Goal: Task Accomplishment & Management: Complete application form

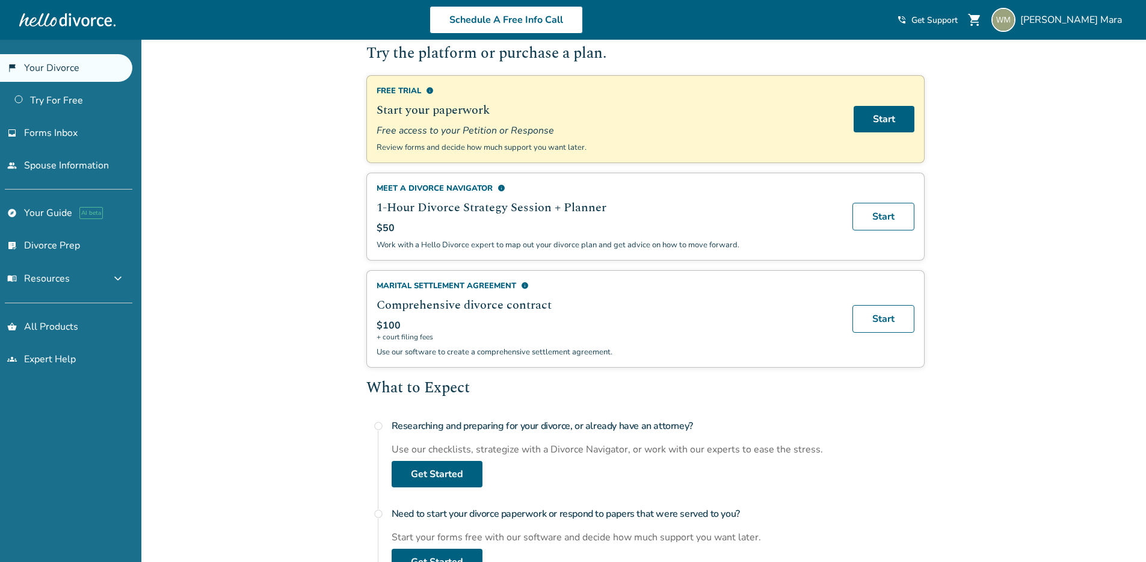
scroll to position [85, 0]
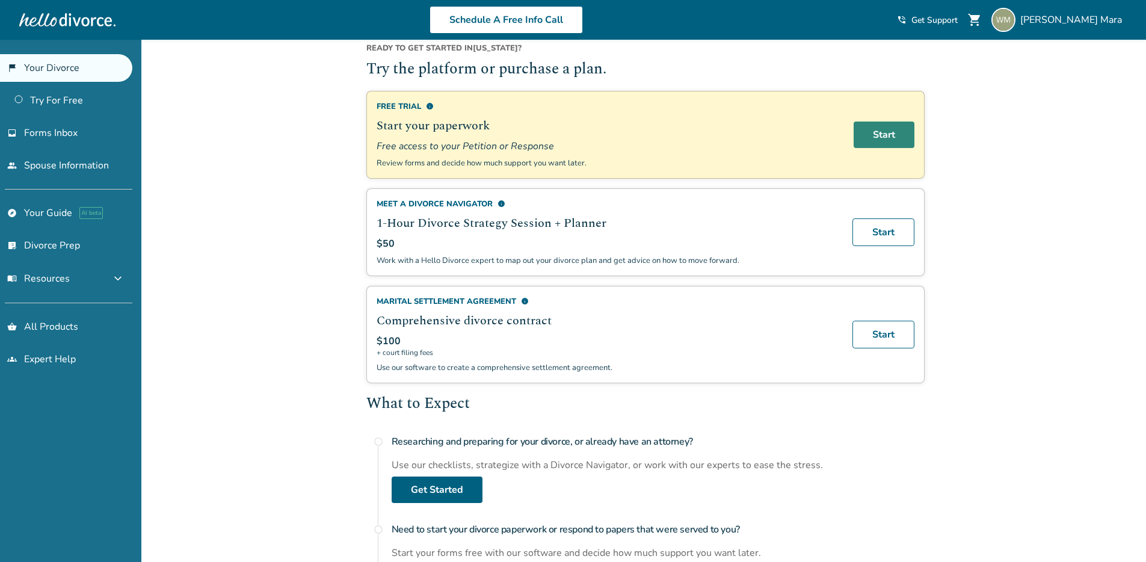
click at [879, 134] on link "Start" at bounding box center [884, 135] width 61 height 26
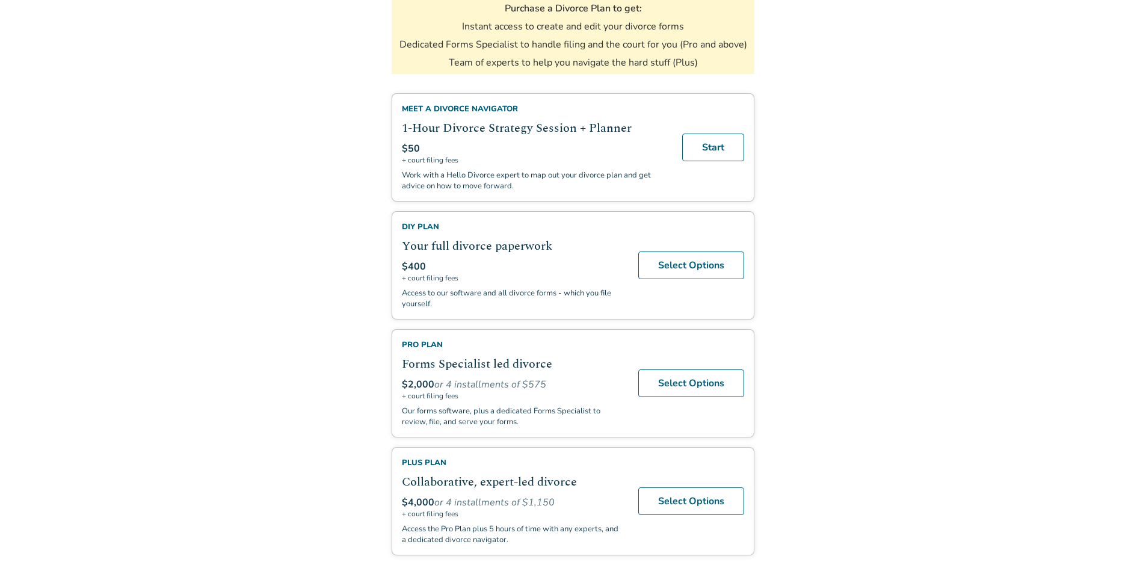
scroll to position [233, 0]
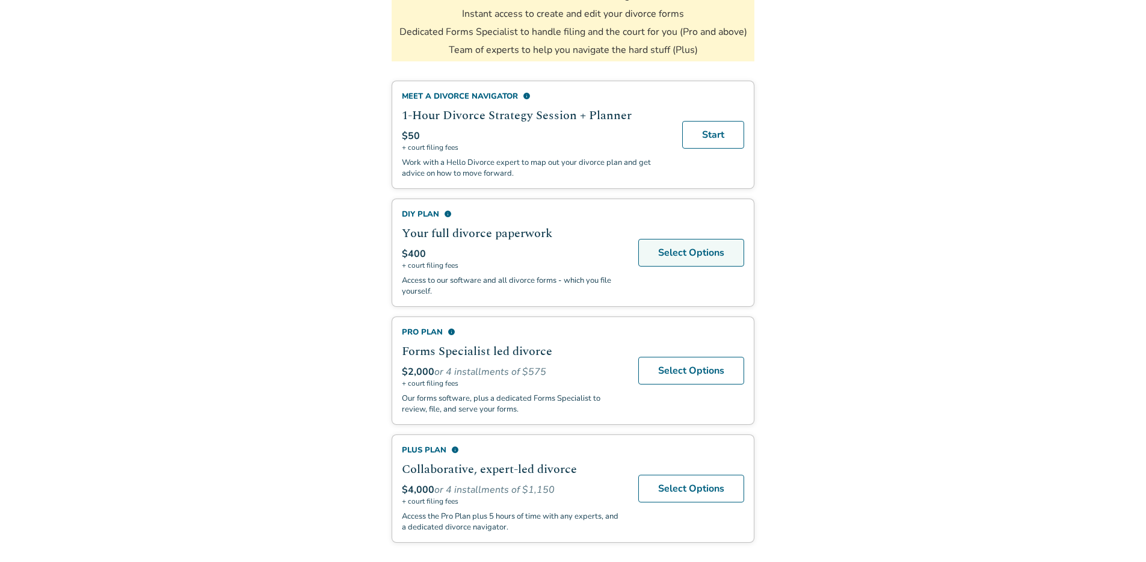
click at [703, 256] on link "Select Options" at bounding box center [691, 253] width 106 height 28
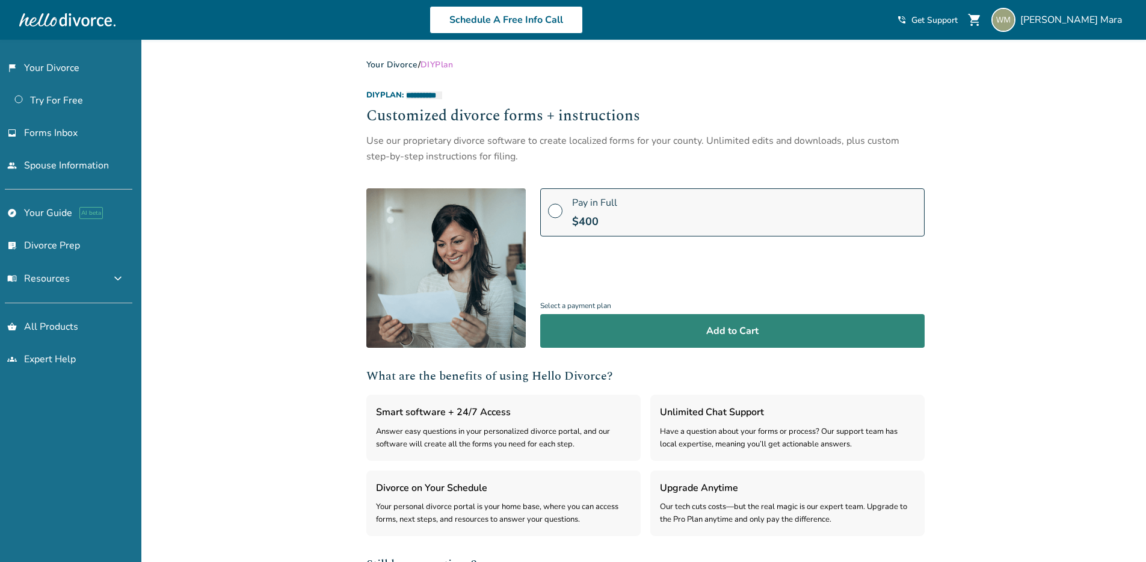
click at [751, 328] on button "Add to Cart" at bounding box center [732, 331] width 385 height 34
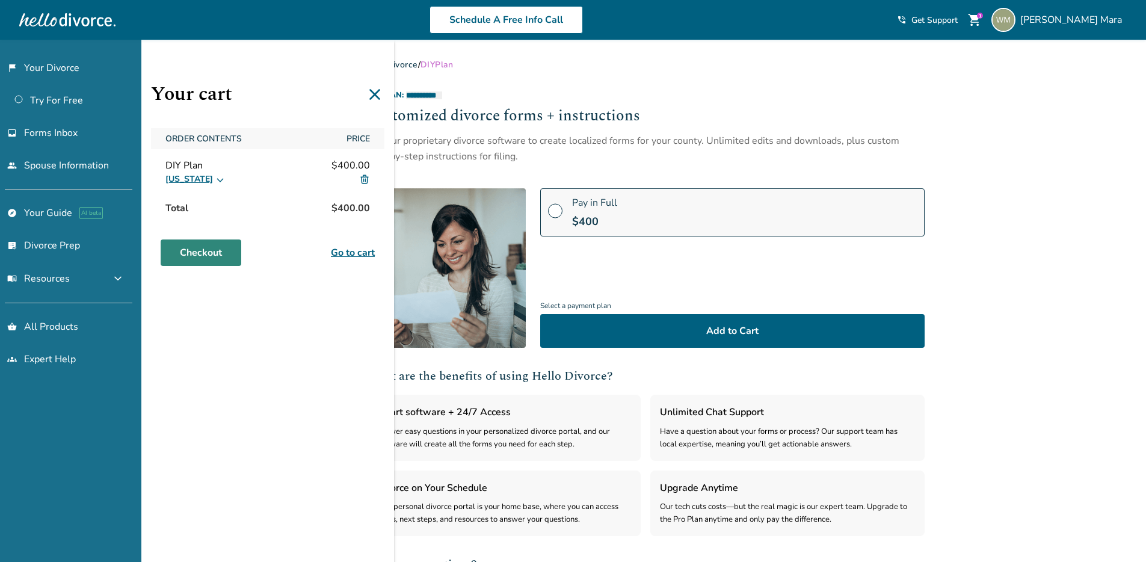
click at [219, 251] on link "Checkout" at bounding box center [201, 253] width 81 height 26
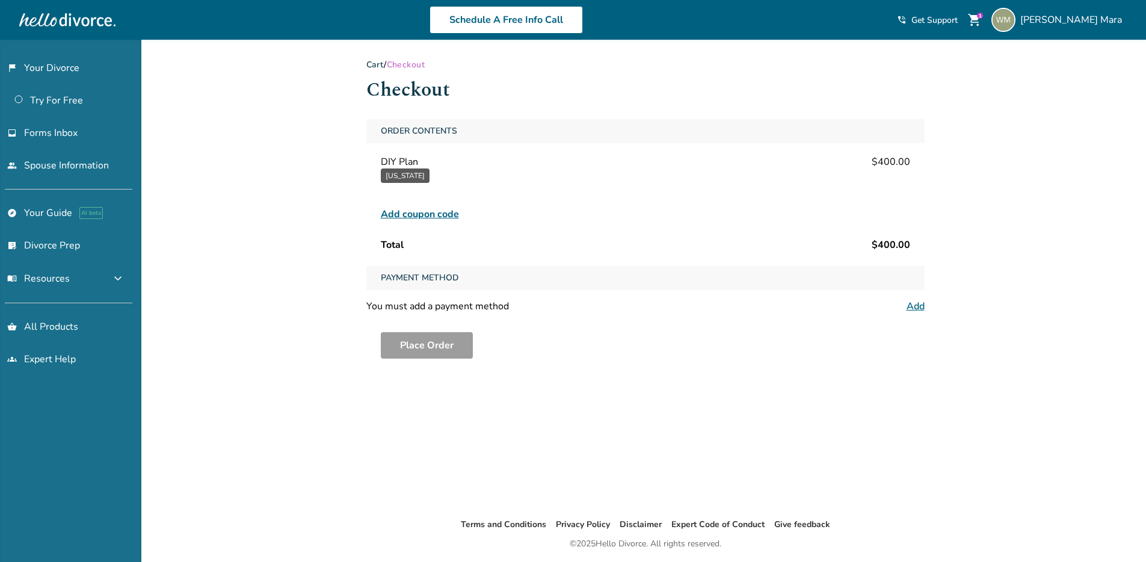
click at [289, 236] on div "Added to cart Cart / Checkout Checkout Order Contents DIY Plan $400.00 Californ…" at bounding box center [573, 321] width 1146 height 562
click at [417, 279] on span "Payment Method" at bounding box center [420, 278] width 88 height 24
click at [904, 303] on div "You must add a payment method Add" at bounding box center [645, 306] width 558 height 13
click at [909, 303] on link "Add" at bounding box center [916, 306] width 18 height 13
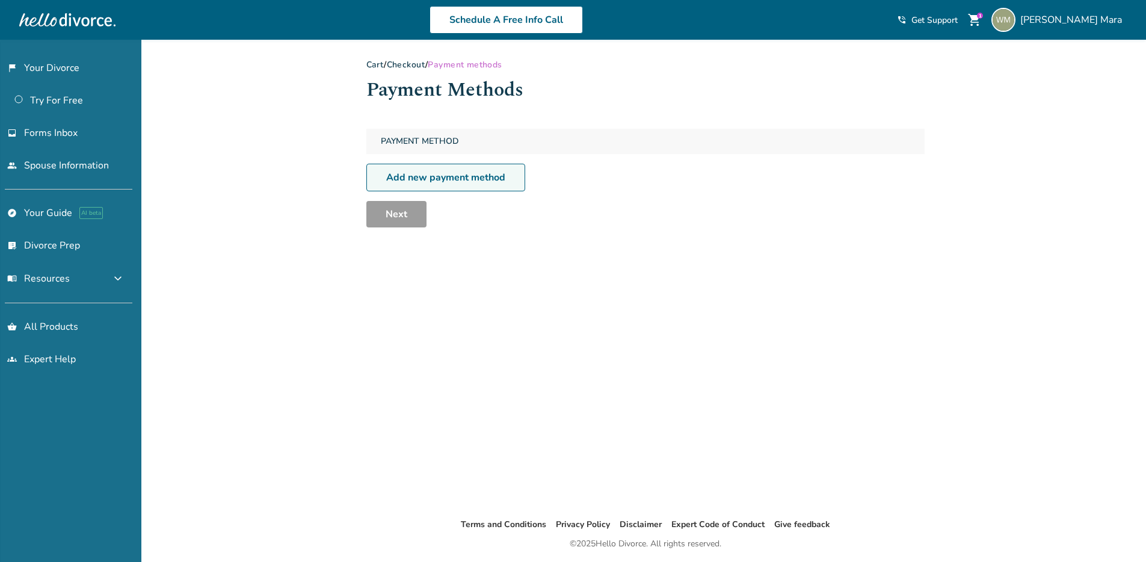
click at [426, 178] on link "Add new payment method" at bounding box center [445, 178] width 159 height 28
select select "**"
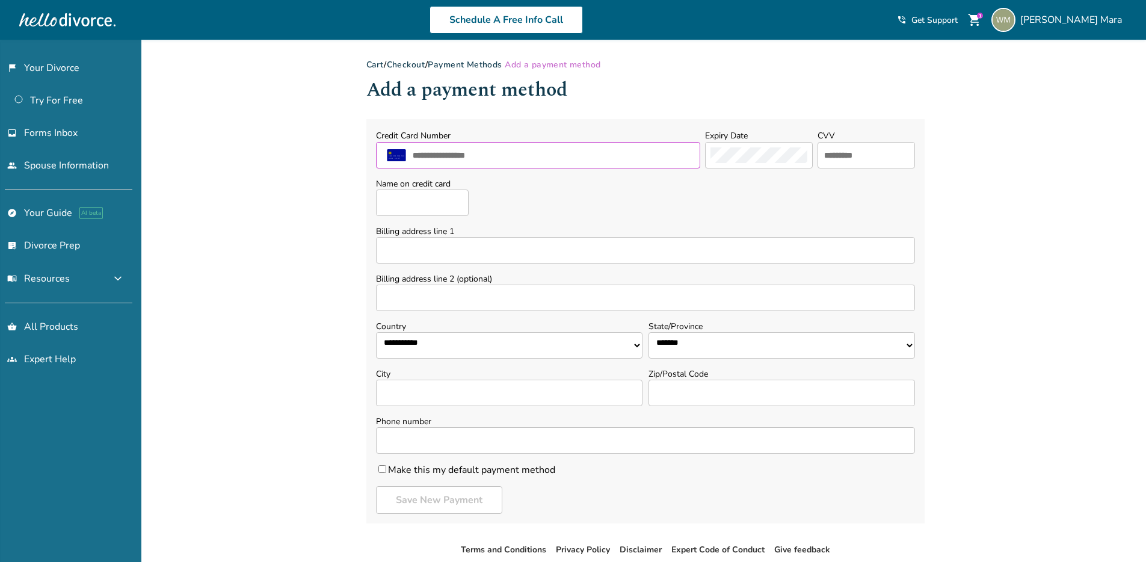
click at [471, 150] on input "text" at bounding box center [553, 155] width 283 height 16
type input "**********"
type input "***"
type input "**********"
click at [262, 246] on div "**********" at bounding box center [573, 333] width 1146 height 587
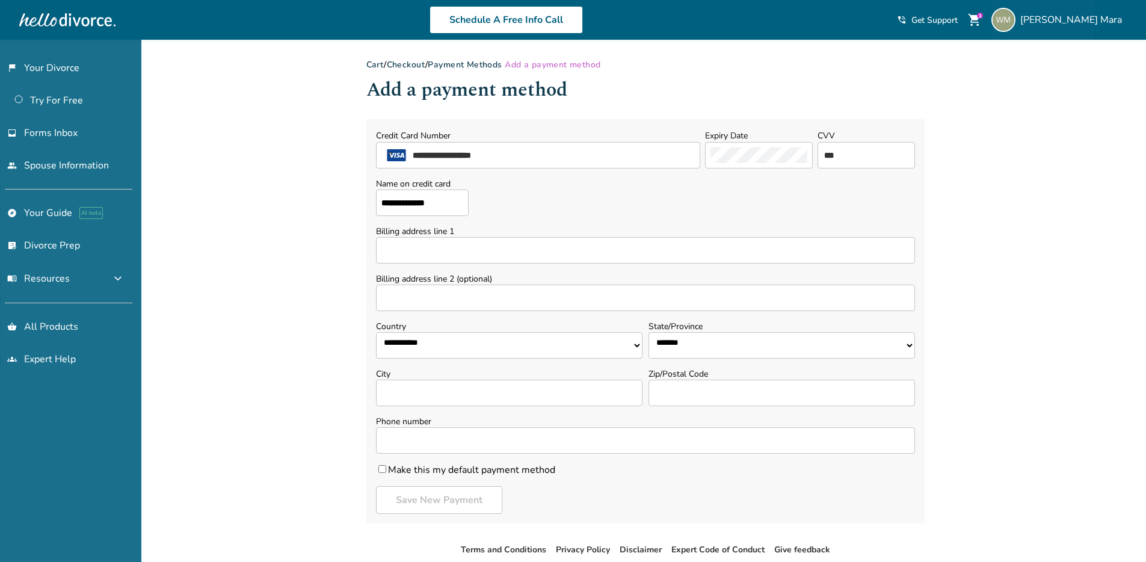
click at [428, 256] on input "Billing address line 1" at bounding box center [645, 250] width 539 height 26
type input "**********"
select select "**"
type input "**********"
type input "*****"
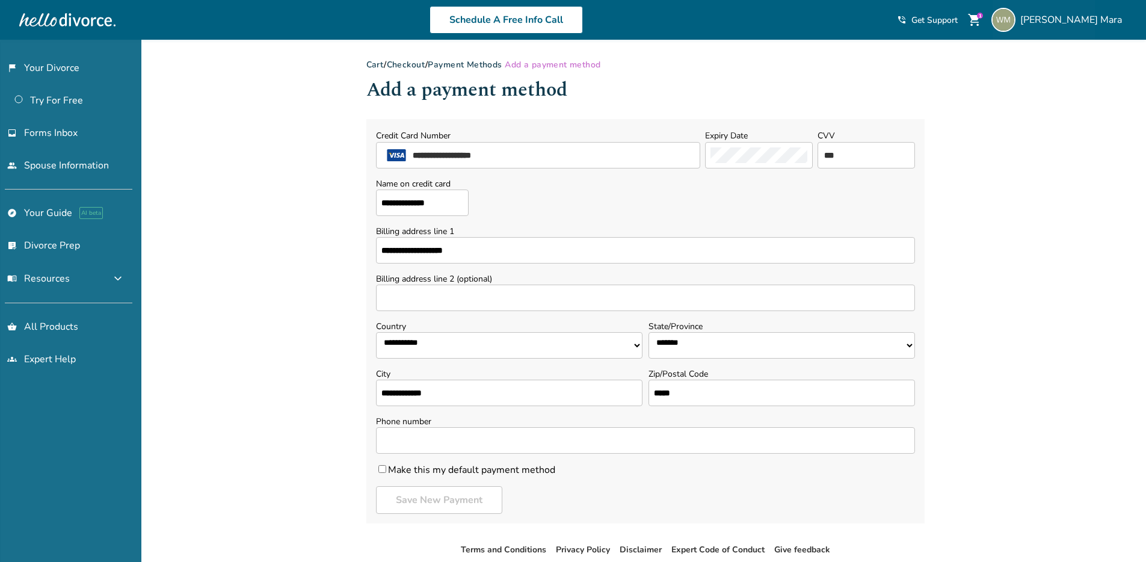
type input "**********"
click at [271, 310] on div "**********" at bounding box center [573, 333] width 1146 height 587
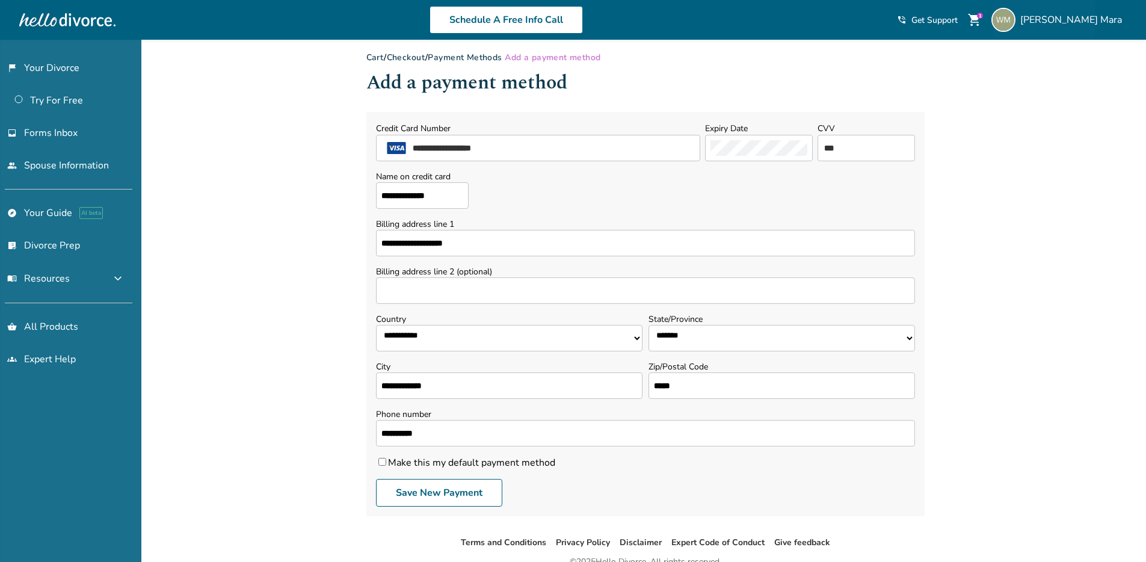
scroll to position [15, 0]
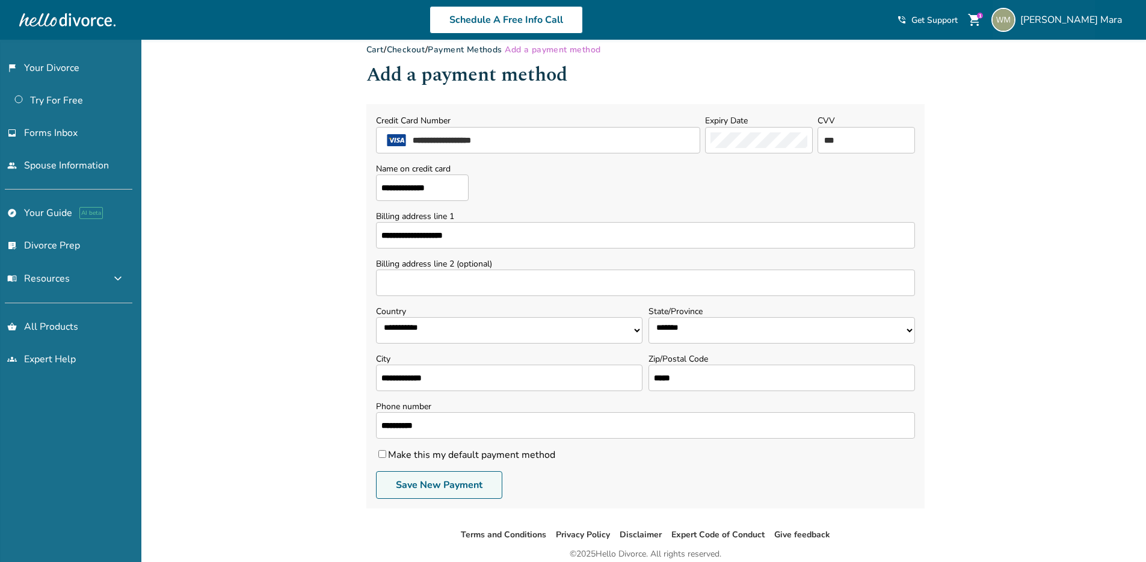
click at [412, 483] on button "Save New Payment" at bounding box center [439, 485] width 126 height 28
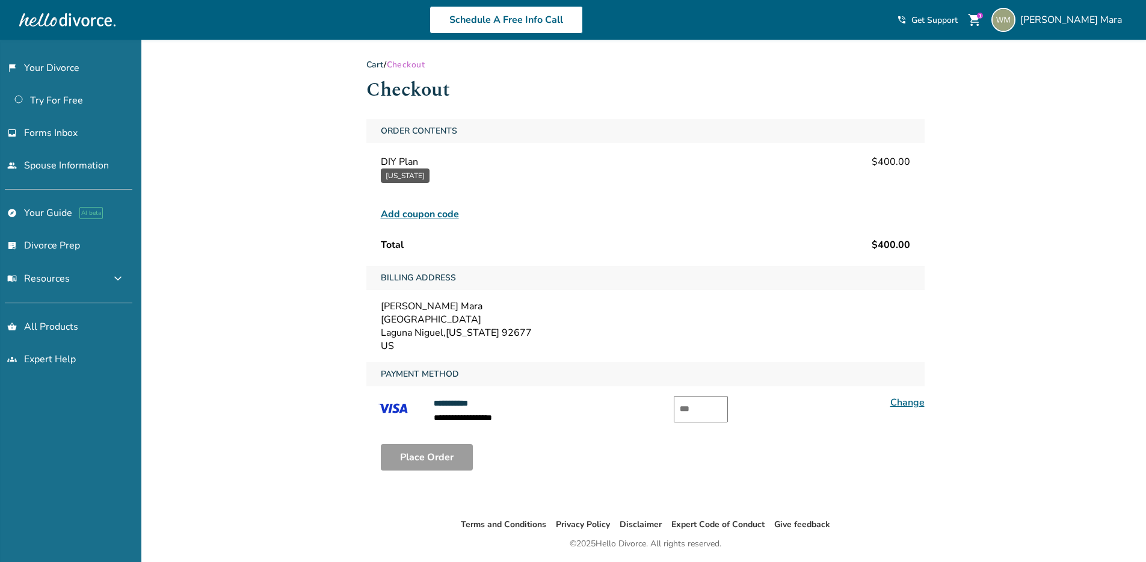
click at [685, 404] on input "text" at bounding box center [701, 409] width 54 height 26
type input "***"
click at [302, 393] on div "**********" at bounding box center [573, 321] width 1146 height 562
click at [412, 462] on button "Place Order" at bounding box center [427, 457] width 92 height 26
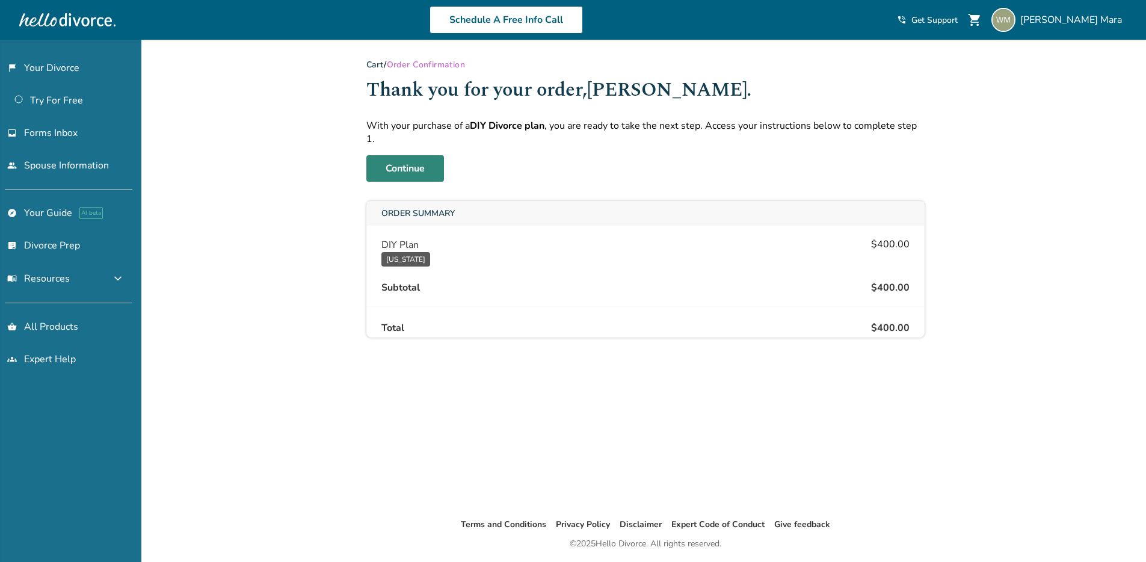
click at [408, 164] on link "Continue" at bounding box center [405, 168] width 78 height 26
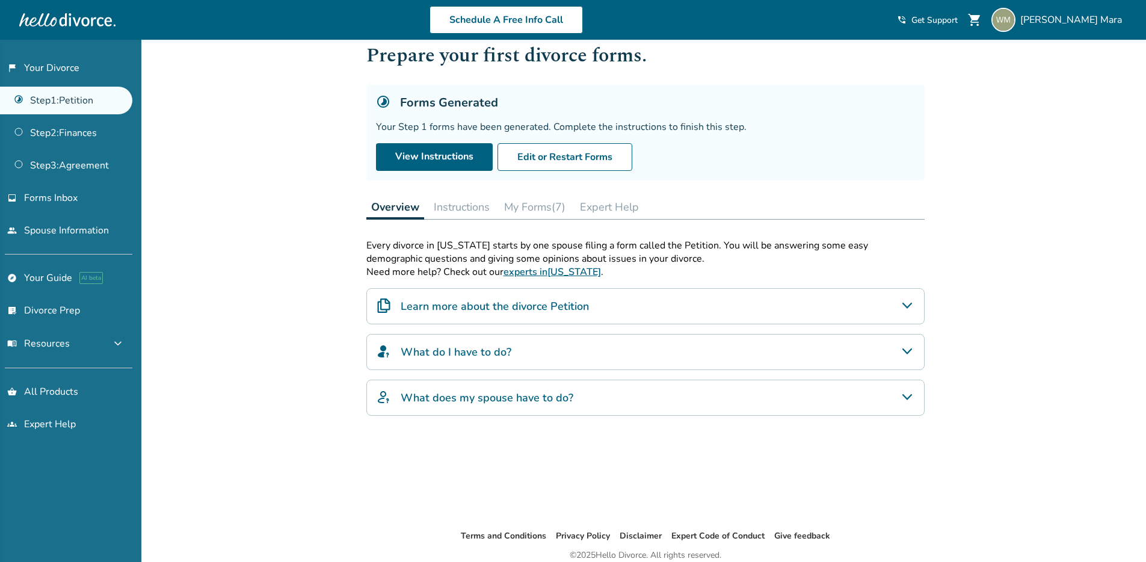
scroll to position [39, 0]
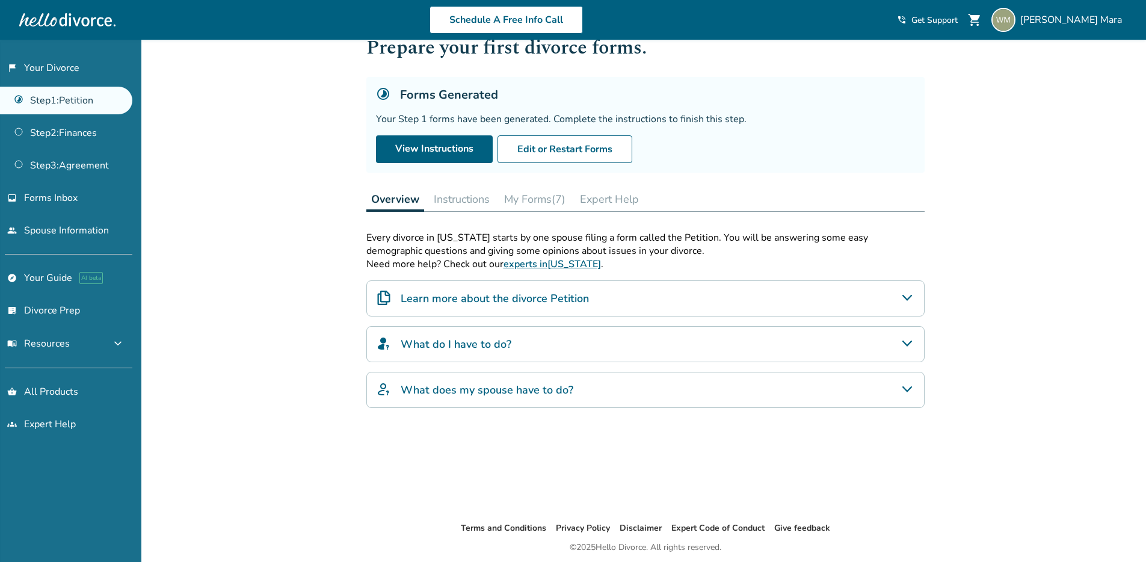
click at [460, 292] on h4 "Learn more about the divorce Petition" at bounding box center [495, 299] width 188 height 16
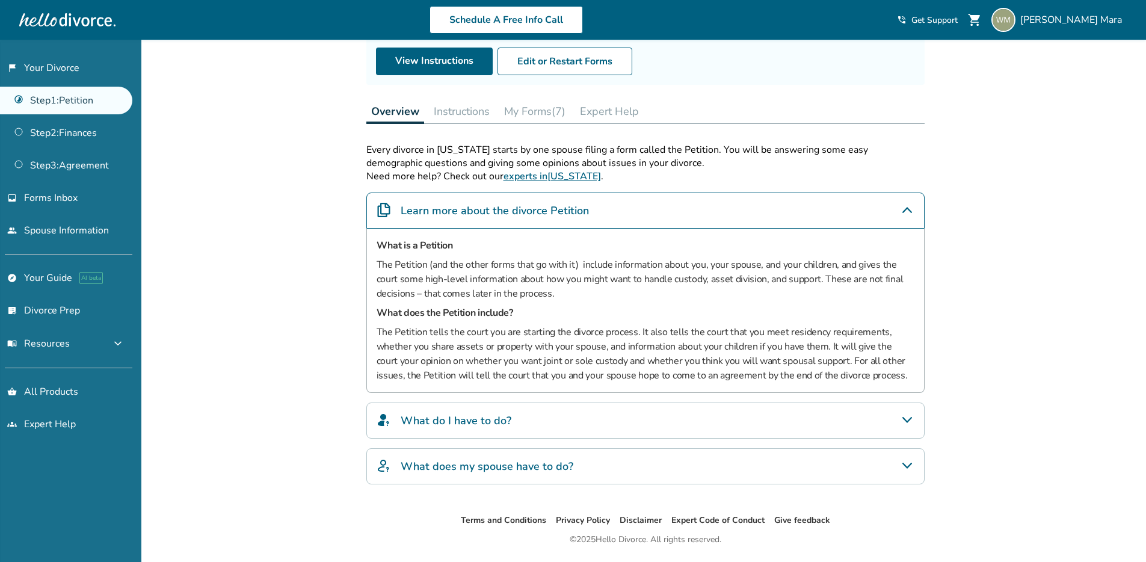
drag, startPoint x: 460, startPoint y: 436, endPoint x: 454, endPoint y: 424, distance: 12.9
click at [460, 436] on div "What do I have to do?" at bounding box center [645, 421] width 558 height 36
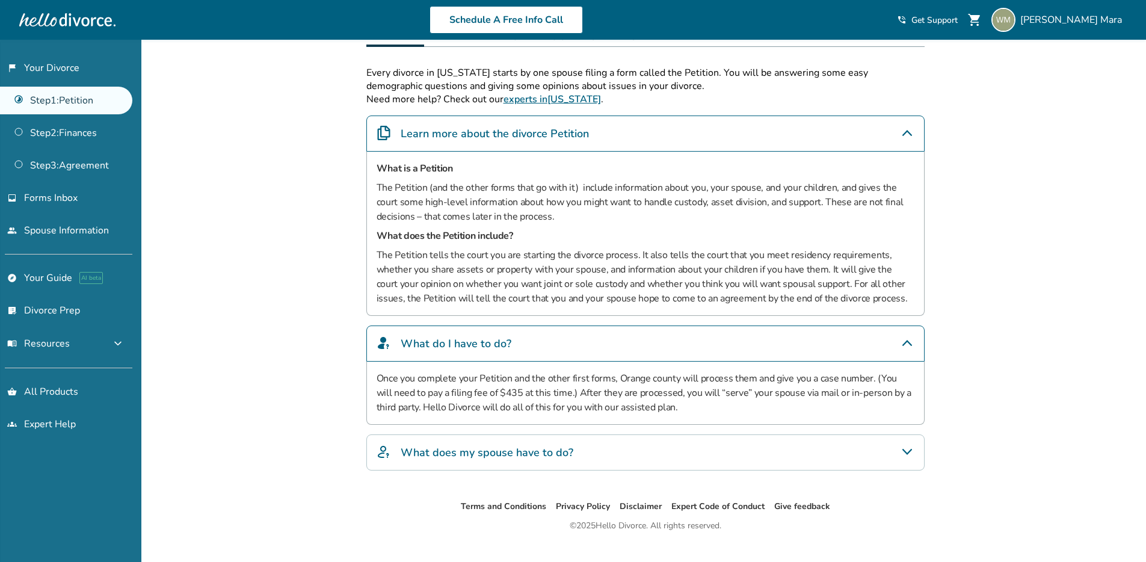
scroll to position [212, 0]
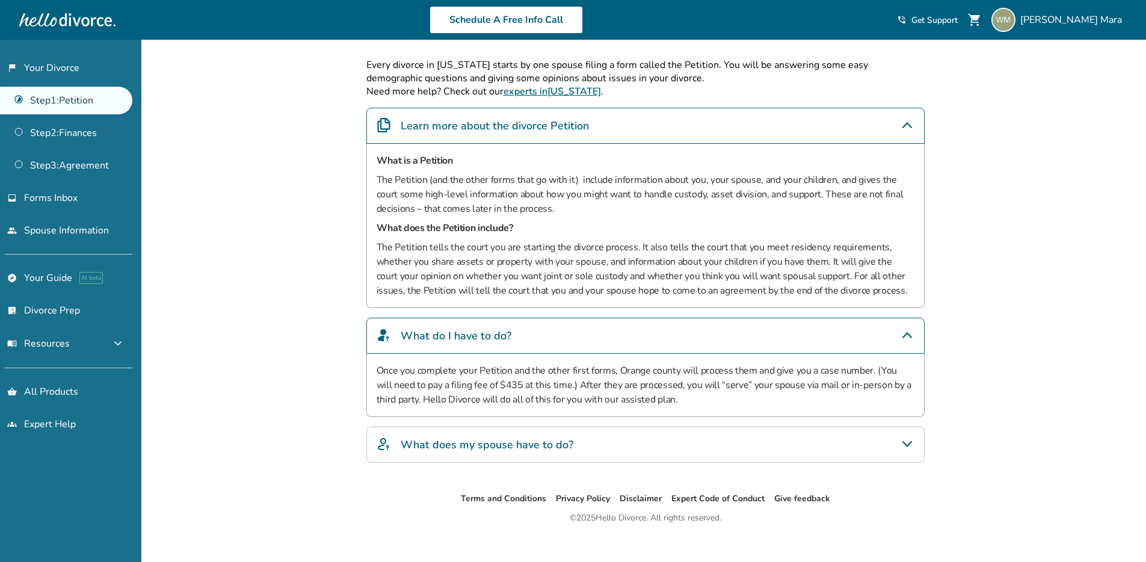
click at [453, 444] on h4 "What does my spouse have to do?" at bounding box center [487, 445] width 173 height 16
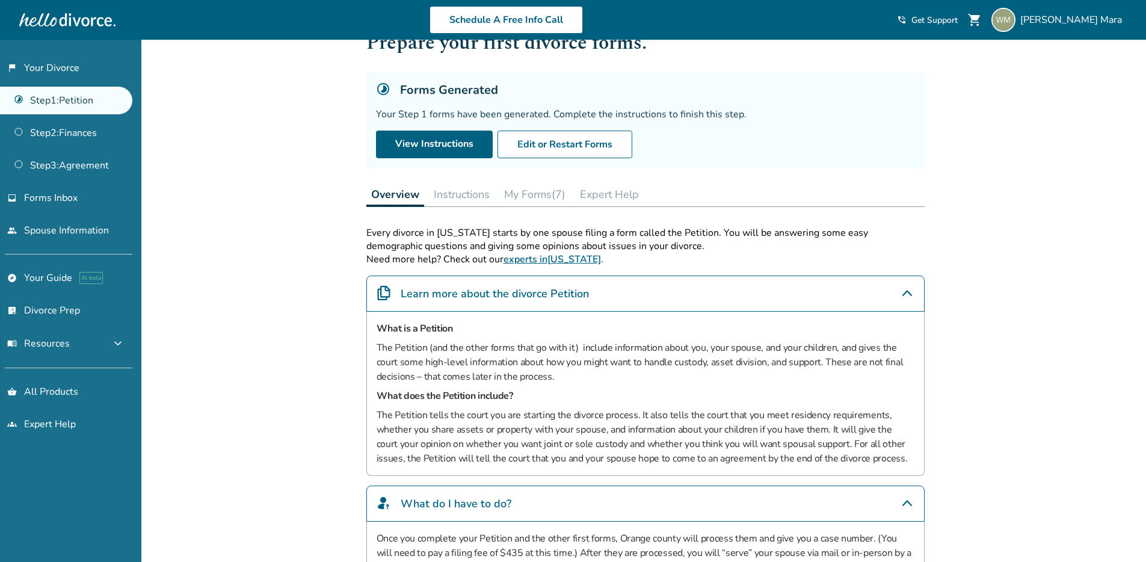
scroll to position [22, 0]
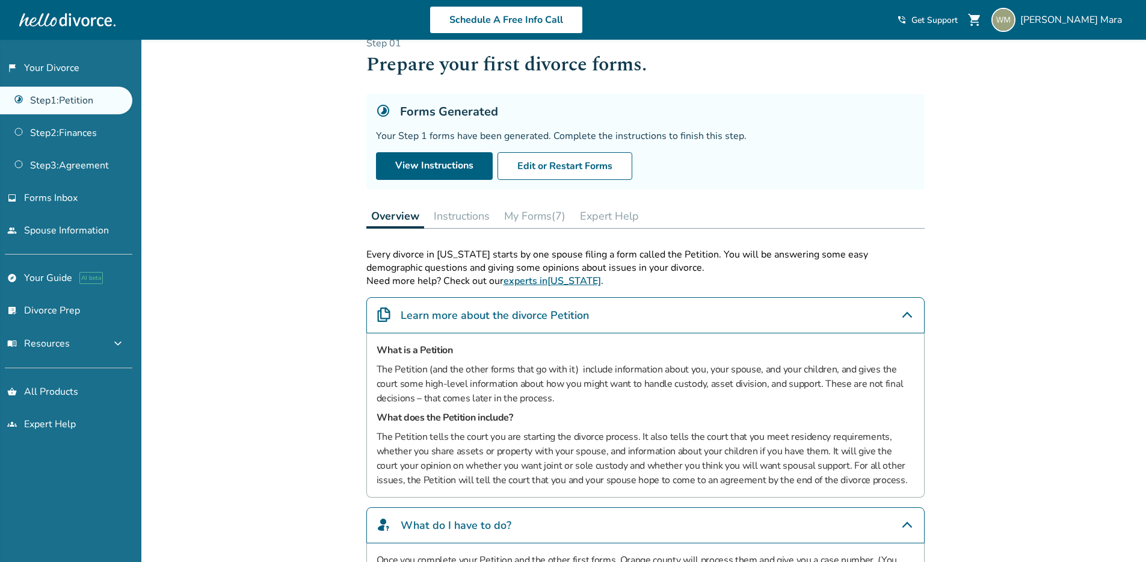
click at [548, 224] on button "My Forms (7)" at bounding box center [534, 216] width 71 height 24
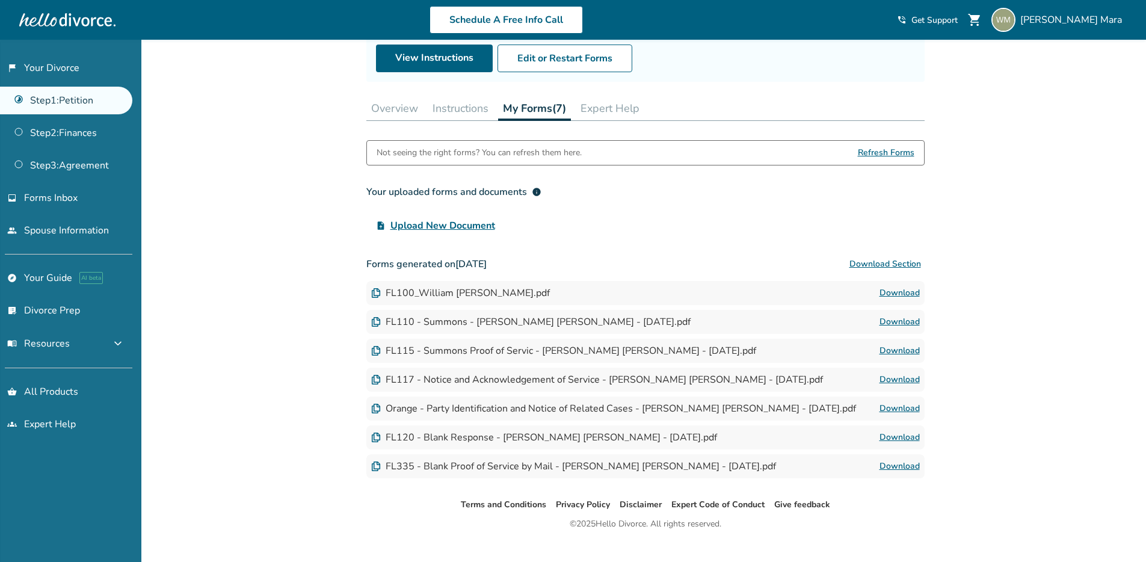
scroll to position [163, 0]
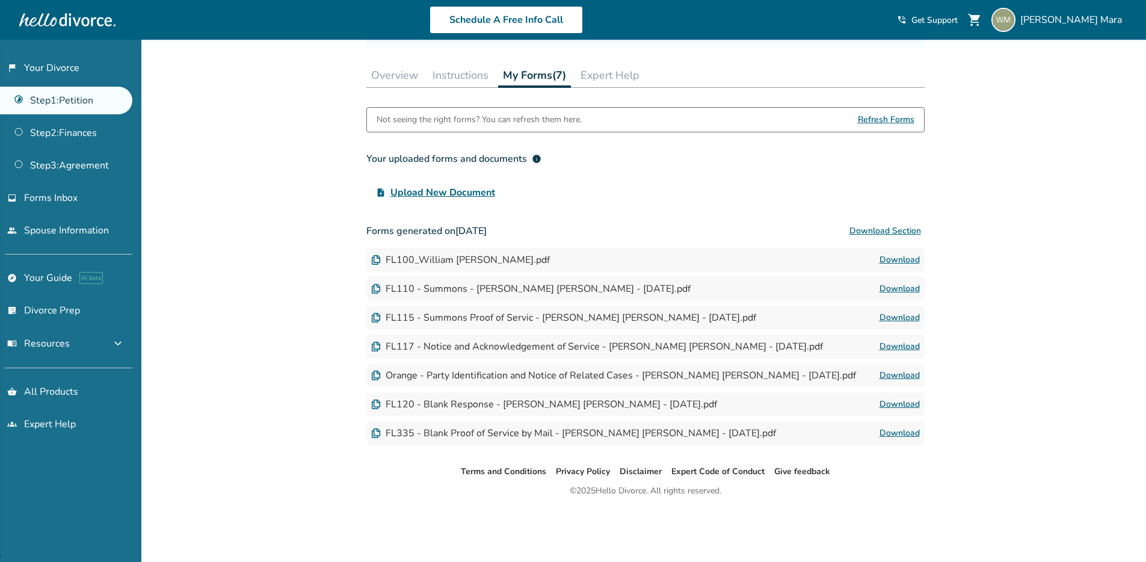
click at [283, 437] on div "Added to cart Step 0 1 Prepare your first divorce forms. Forms Generated Your S…" at bounding box center [573, 213] width 1146 height 672
click at [493, 120] on div "Not seeing the right forms? You can refresh them here." at bounding box center [479, 120] width 205 height 24
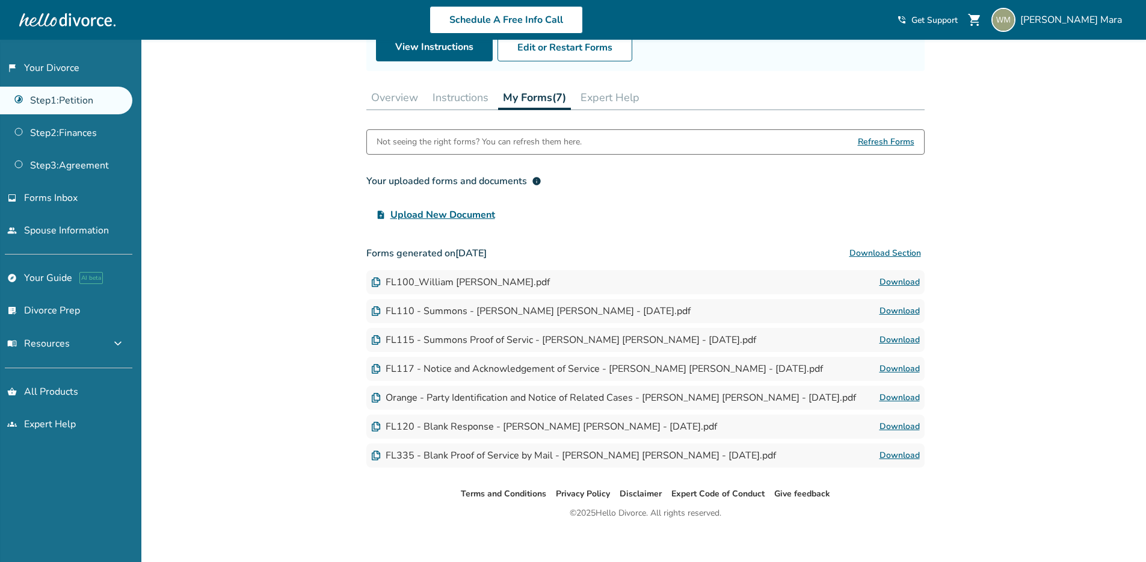
scroll to position [133, 0]
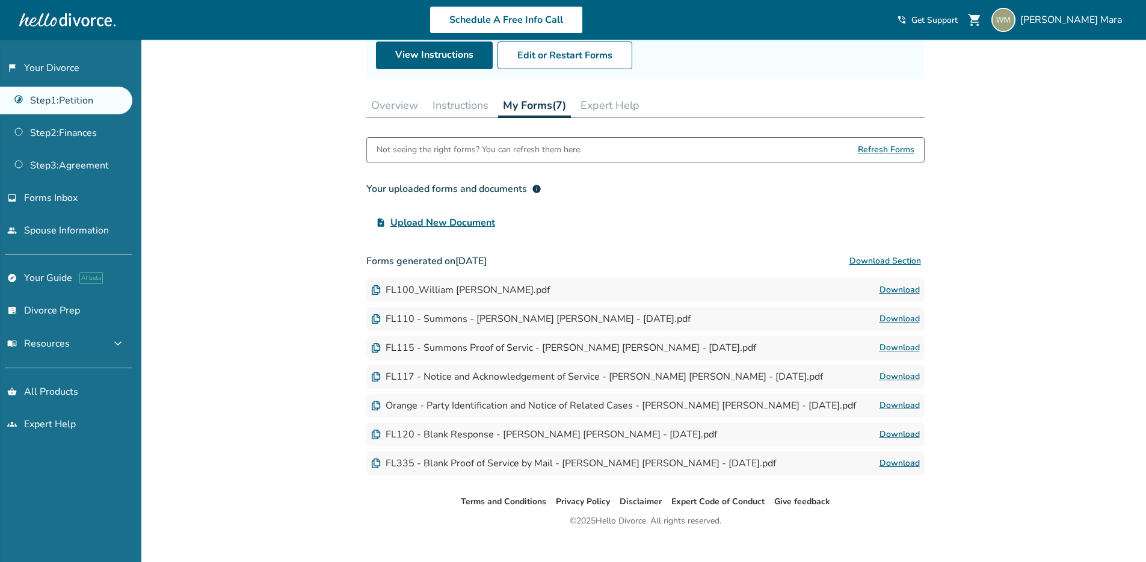
click at [434, 150] on div "Not seeing the right forms? You can refresh them here." at bounding box center [479, 150] width 205 height 24
click at [626, 93] on button "Expert Help" at bounding box center [610, 105] width 69 height 24
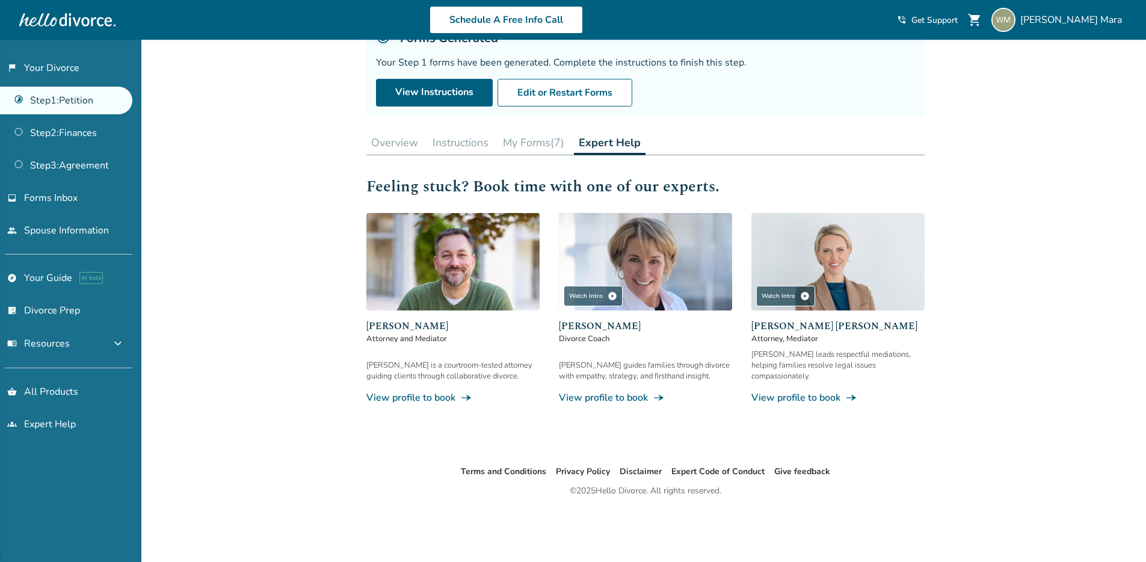
click at [539, 137] on button "My Forms (7)" at bounding box center [533, 143] width 71 height 24
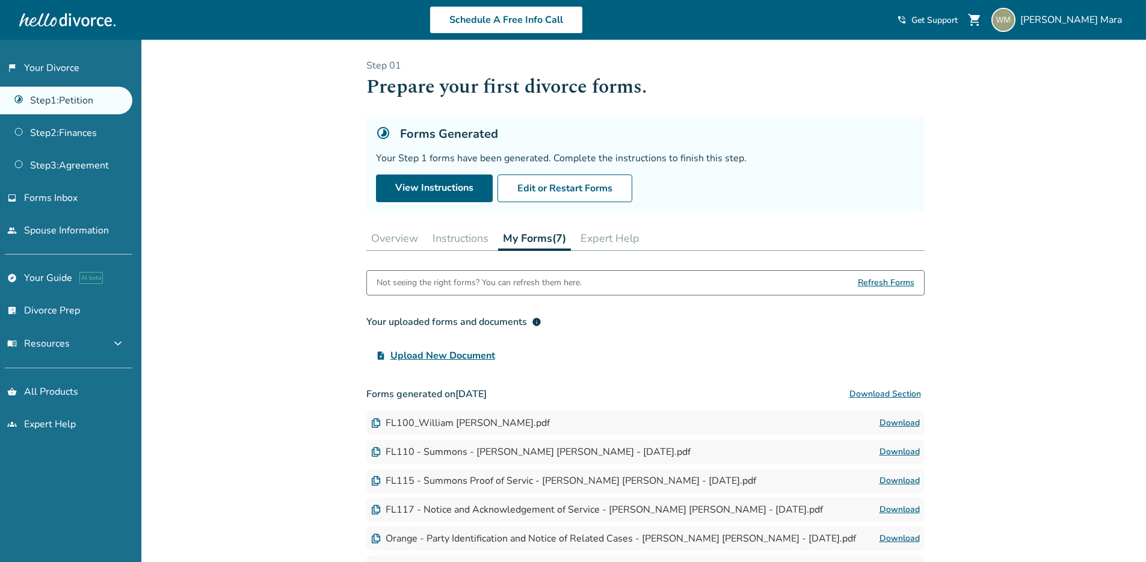
click at [411, 283] on div "Not seeing the right forms? You can refresh them here." at bounding box center [479, 283] width 205 height 24
click at [438, 285] on div "Not seeing the right forms? You can refresh them here." at bounding box center [479, 283] width 205 height 24
click at [406, 243] on button "Overview" at bounding box center [394, 238] width 57 height 24
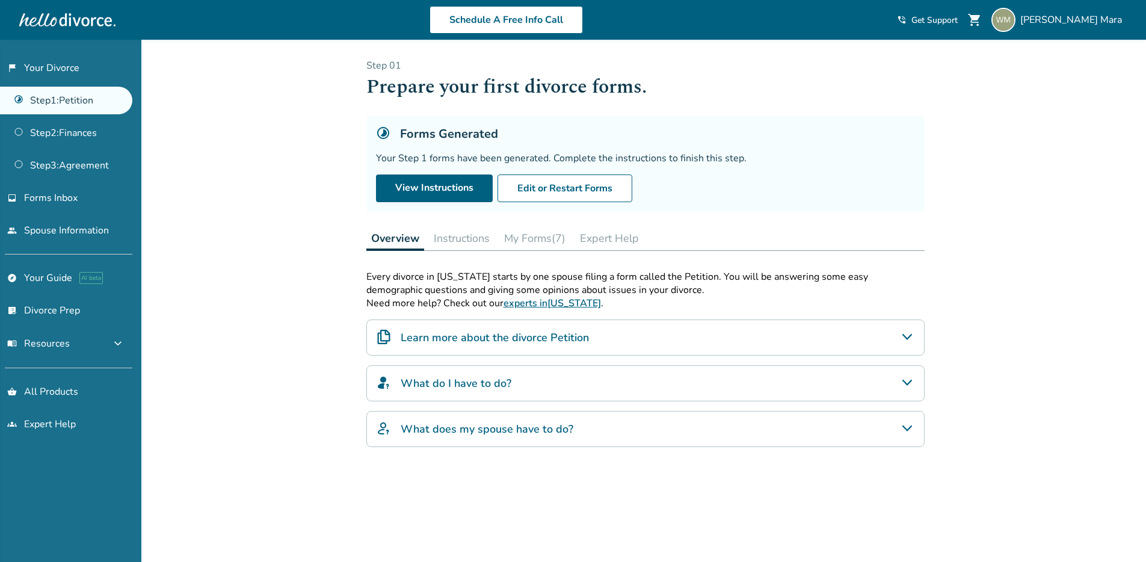
click at [309, 260] on div "Added to cart Step 0 1 Prepare your first divorce forms. Forms Generated Your S…" at bounding box center [573, 342] width 1146 height 605
click at [64, 137] on link "Step 2 : Finances" at bounding box center [66, 133] width 132 height 28
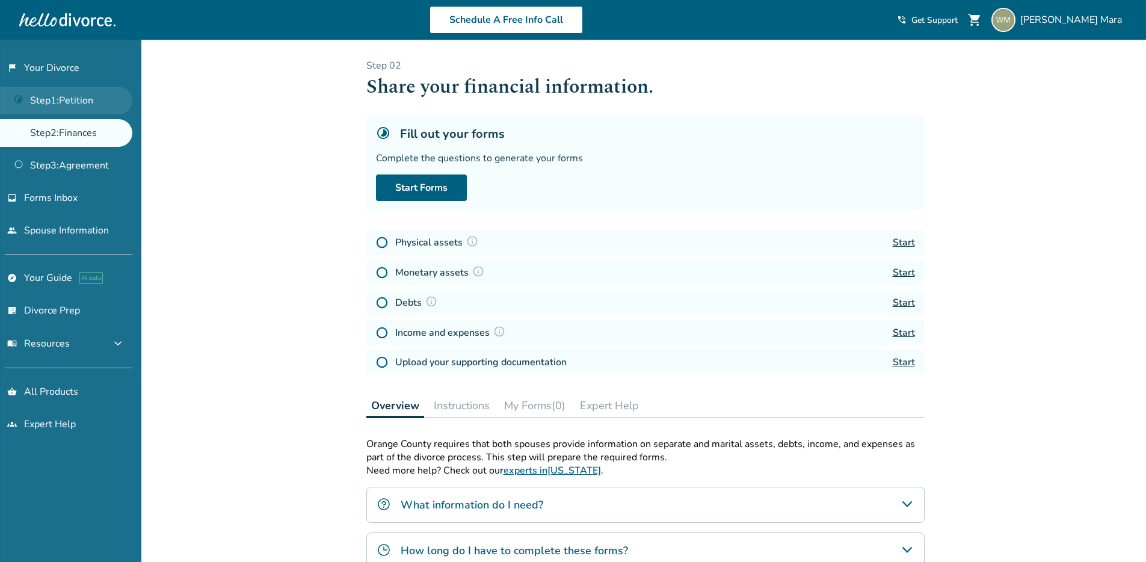
click at [60, 107] on link "Step 1 : Petition" at bounding box center [66, 101] width 132 height 28
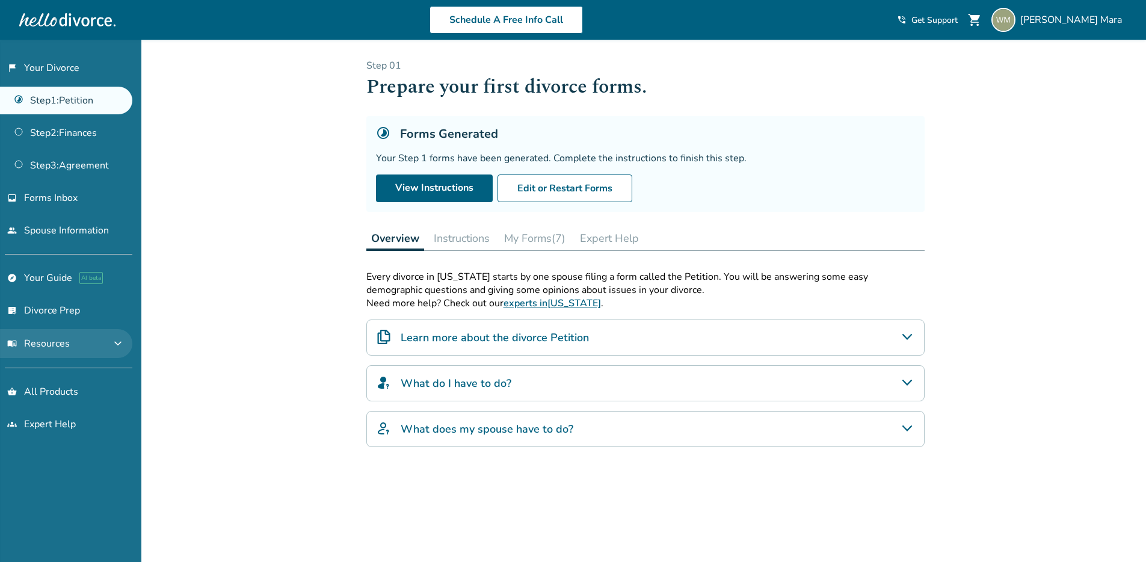
click at [108, 337] on button "menu_book Resources expand_more" at bounding box center [66, 343] width 132 height 29
click at [111, 344] on span "expand_less" at bounding box center [118, 343] width 14 height 14
click at [283, 216] on div "Added to cart Step 0 1 Prepare your first divorce forms. Forms Generated Your S…" at bounding box center [573, 342] width 1146 height 605
click at [81, 343] on button "menu_book Resources expand_more" at bounding box center [66, 343] width 132 height 29
click at [84, 342] on button "menu_book Resources expand_less" at bounding box center [66, 343] width 132 height 29
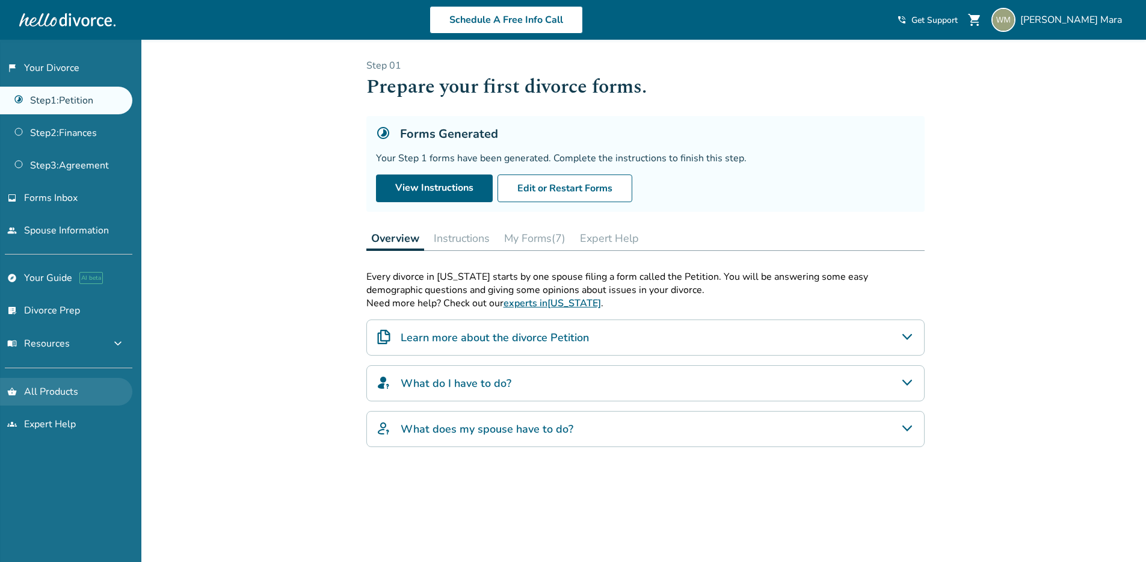
click at [53, 391] on link "shopping_basket All Products" at bounding box center [66, 392] width 132 height 28
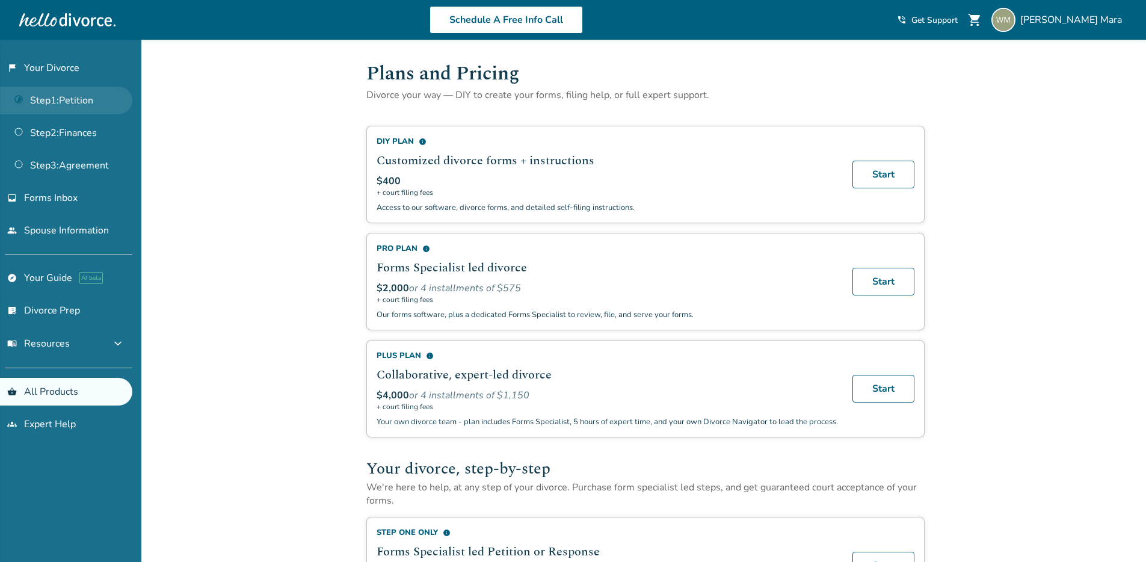
click at [46, 105] on link "Step 1 : Petition" at bounding box center [66, 101] width 132 height 28
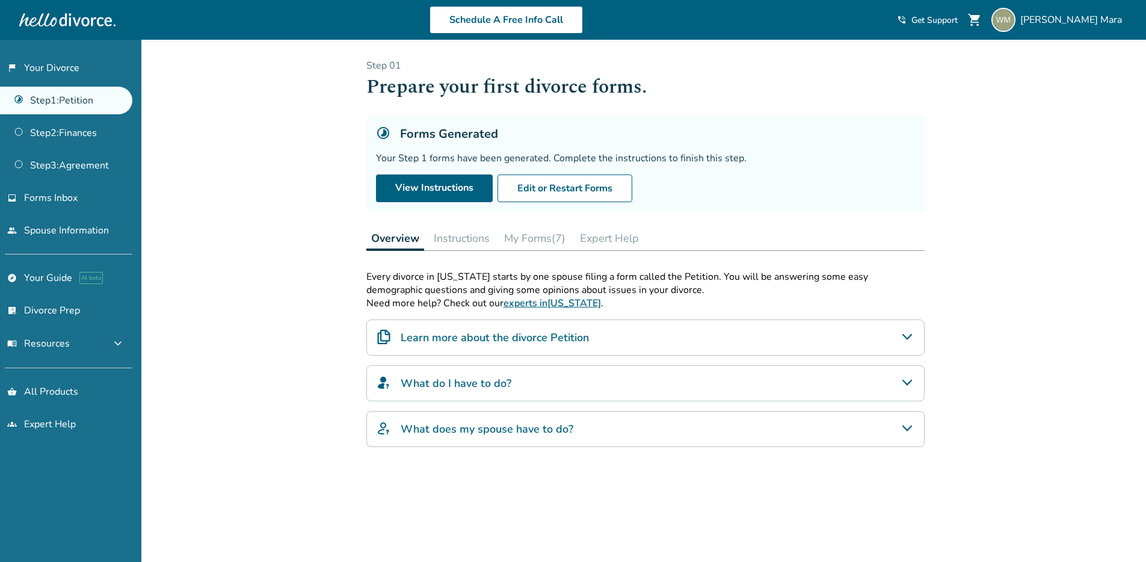
click at [545, 236] on button "My Forms (7)" at bounding box center [534, 238] width 71 height 24
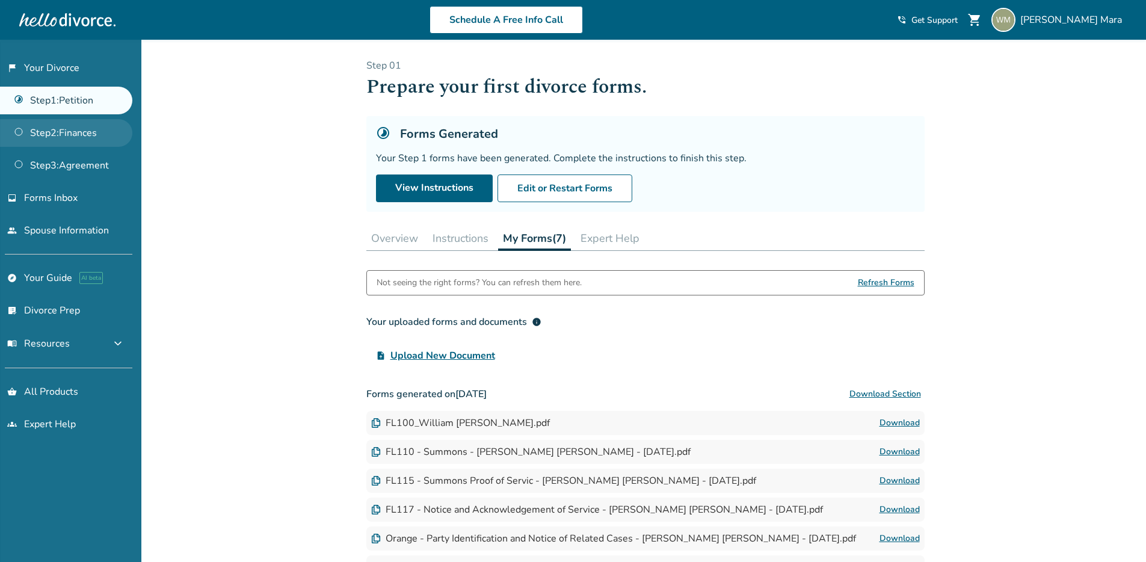
click at [62, 134] on link "Step 2 : Finances" at bounding box center [66, 133] width 132 height 28
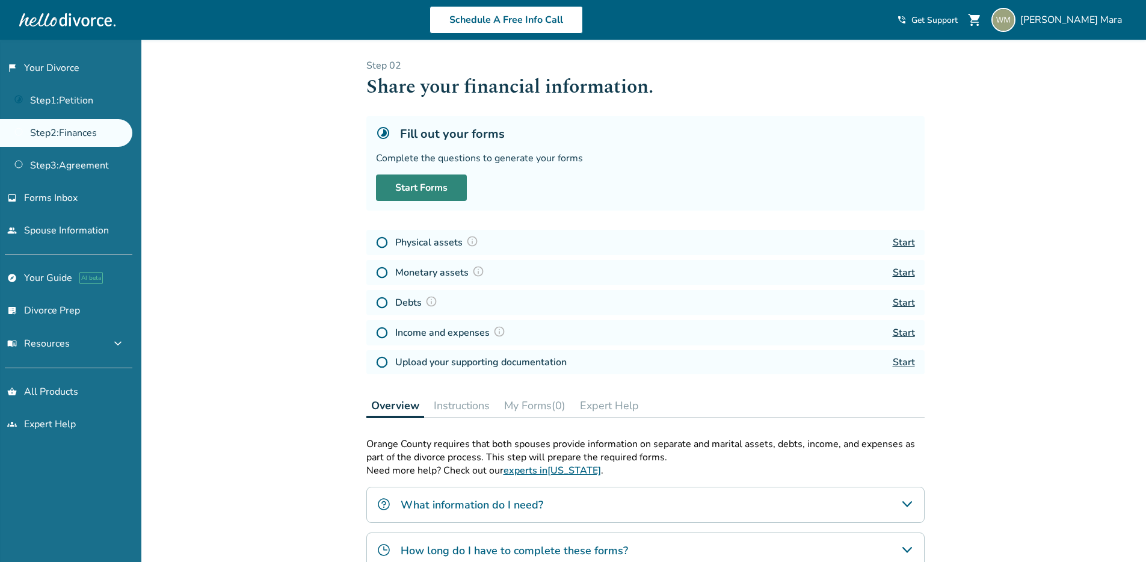
click at [409, 194] on link "Start Forms" at bounding box center [421, 188] width 91 height 26
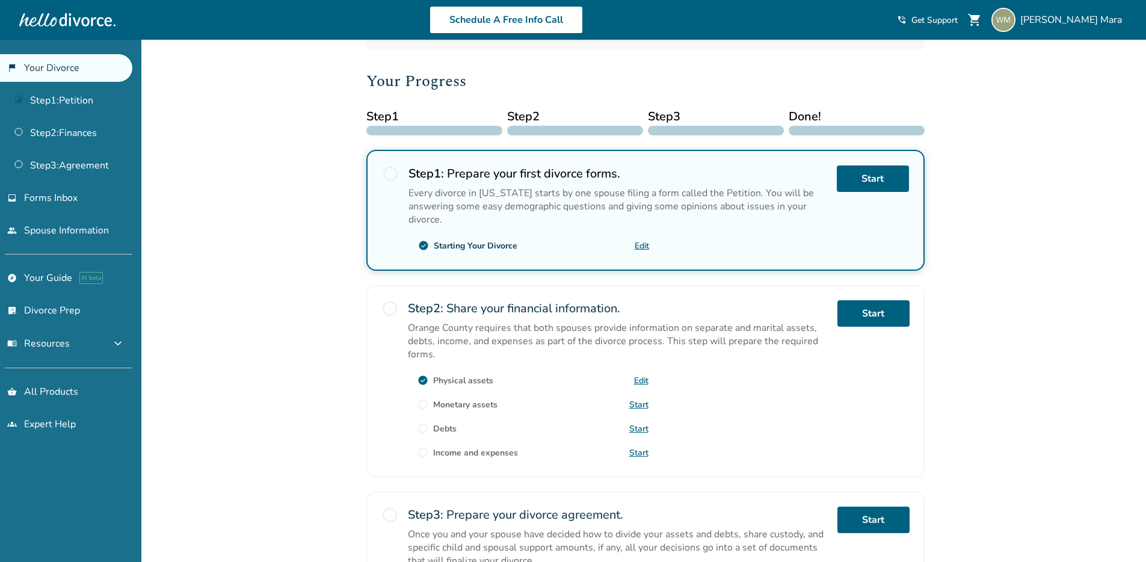
scroll to position [176, 0]
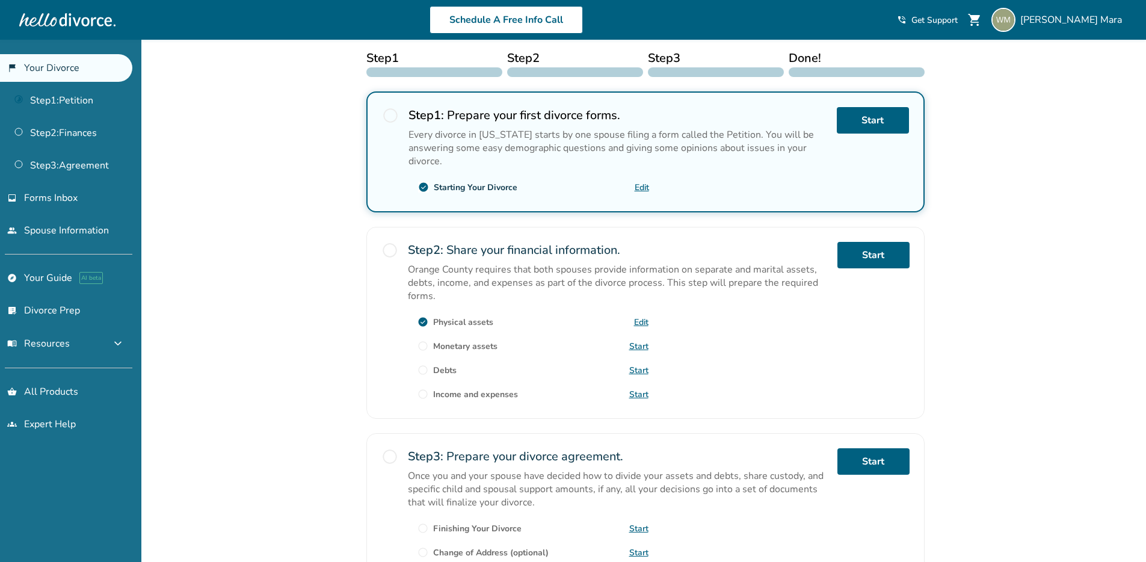
click at [469, 349] on div "Monetary assets" at bounding box center [465, 346] width 64 height 11
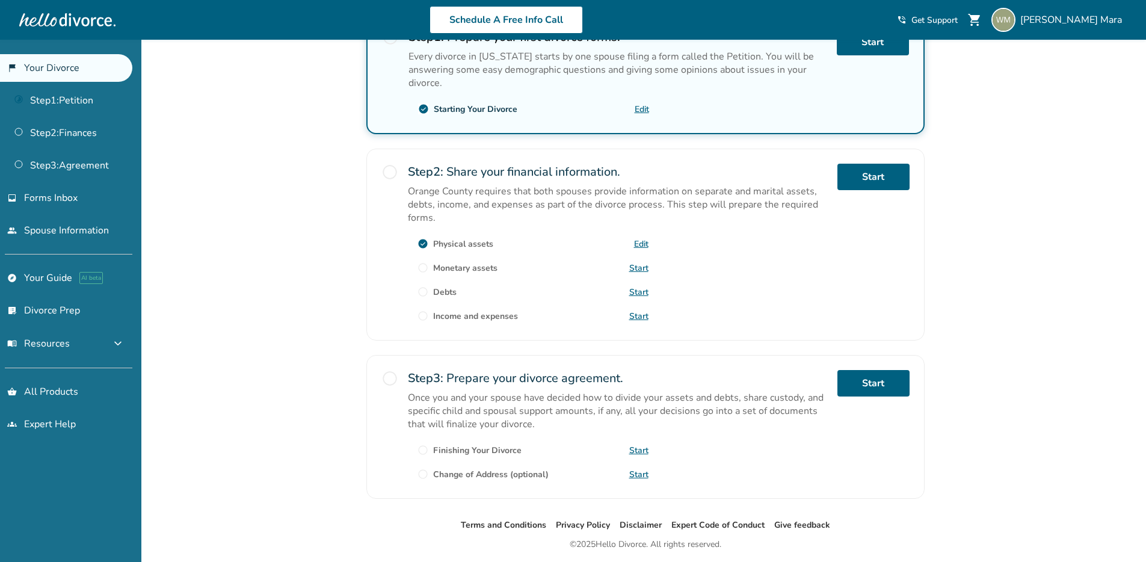
scroll to position [295, 0]
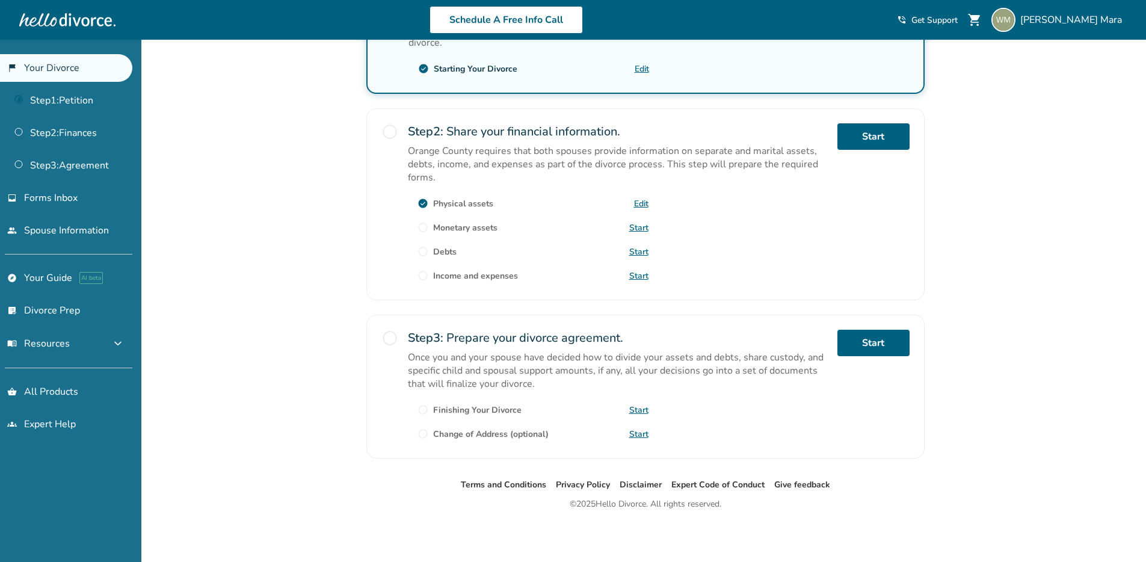
click at [442, 226] on div "Monetary assets" at bounding box center [465, 227] width 64 height 11
click at [632, 224] on link "Start" at bounding box center [638, 227] width 19 height 11
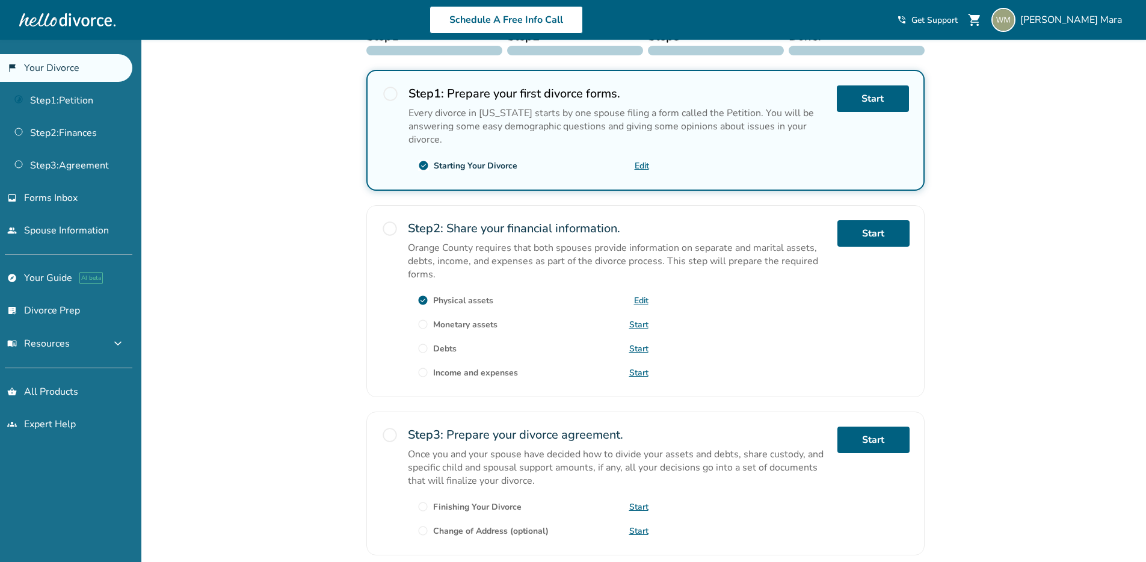
scroll to position [214, 0]
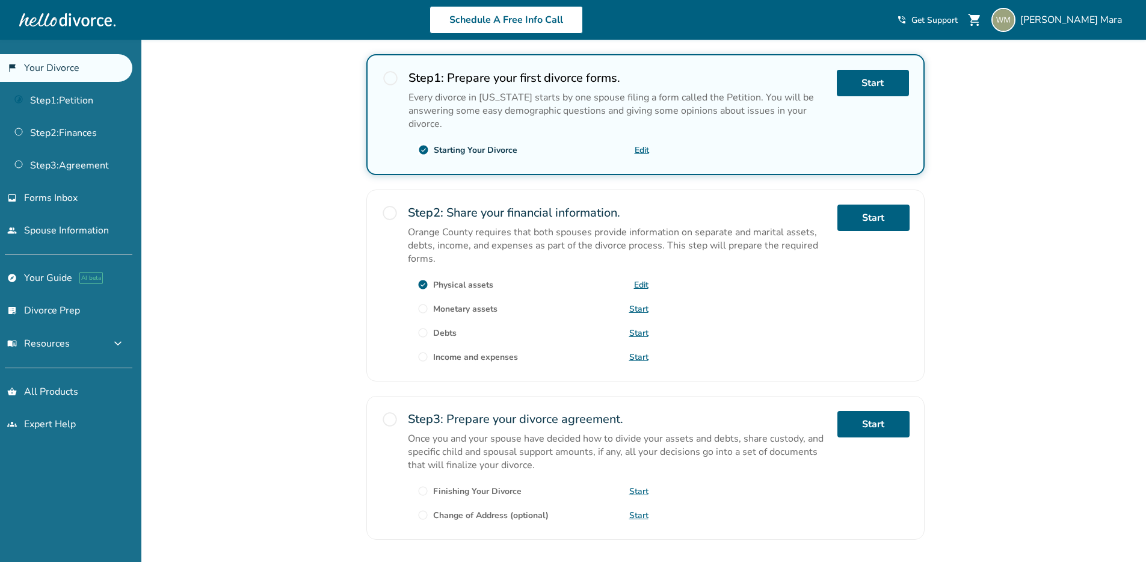
click at [634, 330] on link "Start" at bounding box center [638, 332] width 19 height 11
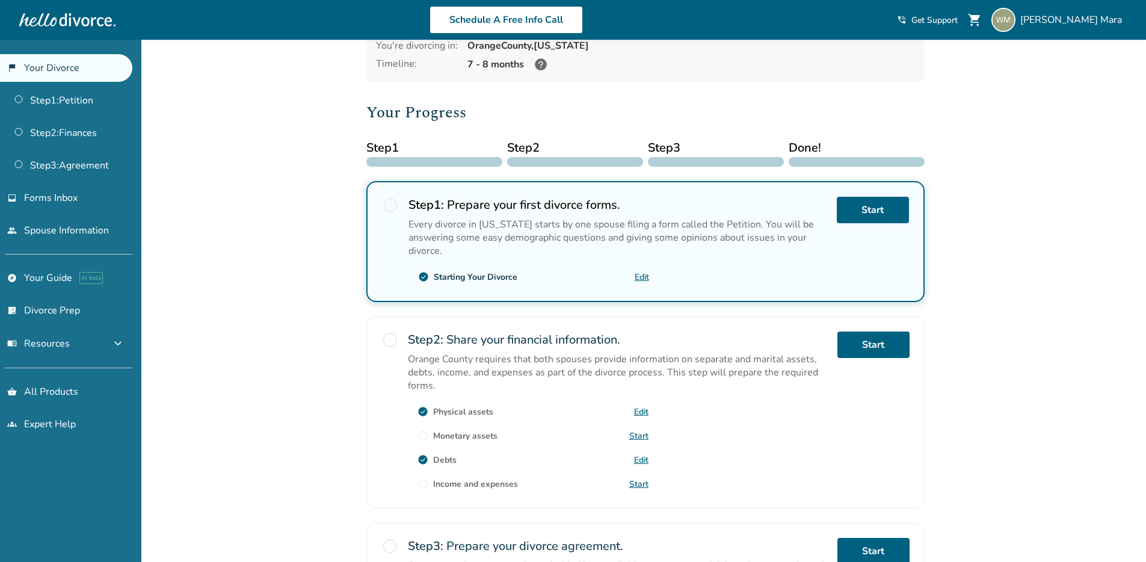
scroll to position [149, 0]
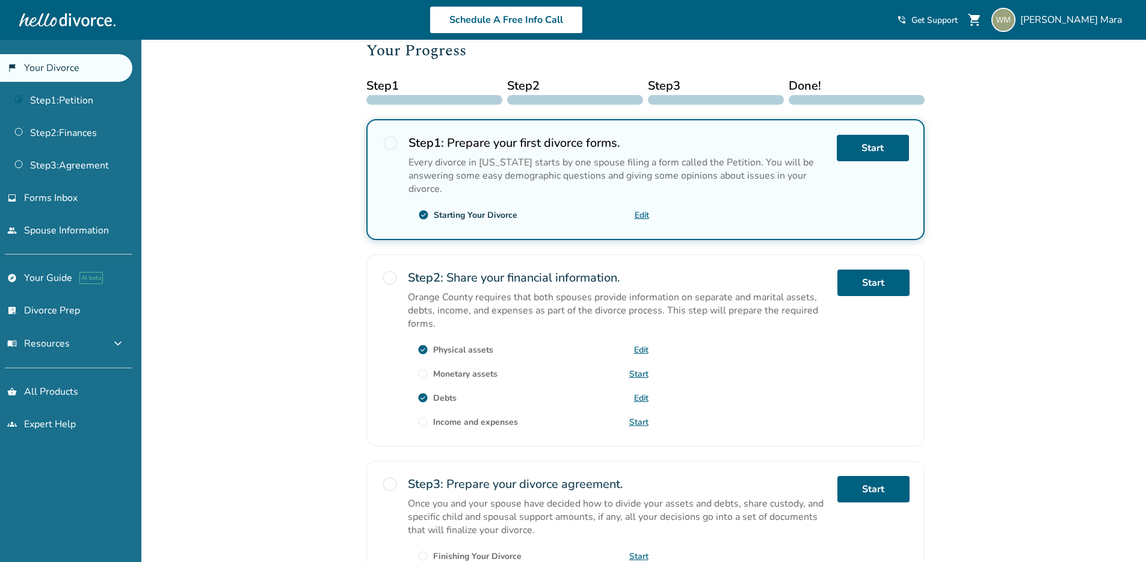
click at [640, 423] on link "Start" at bounding box center [638, 421] width 19 height 11
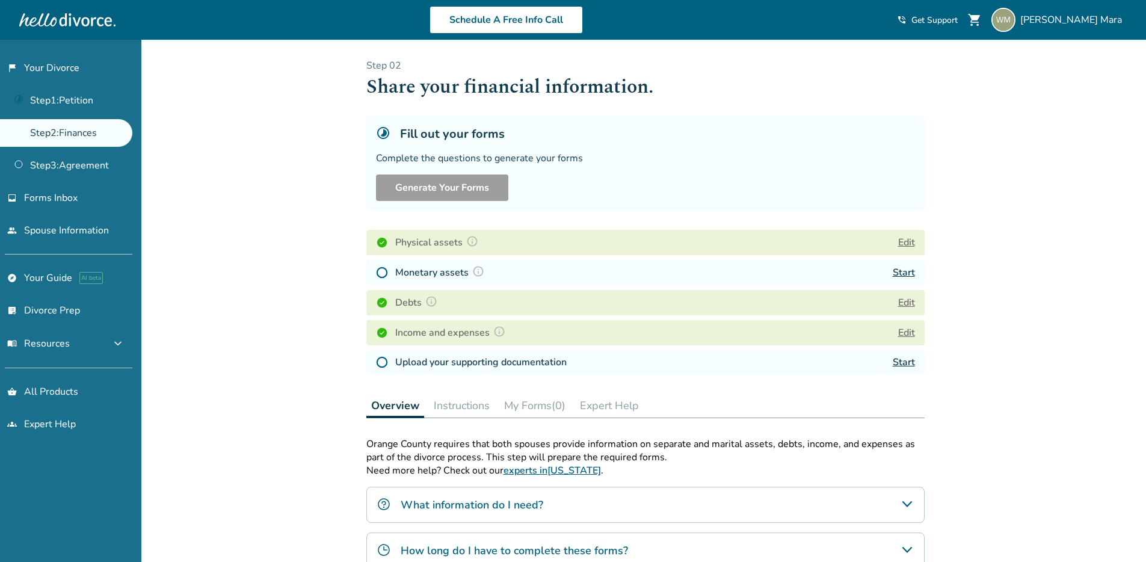
scroll to position [8, 0]
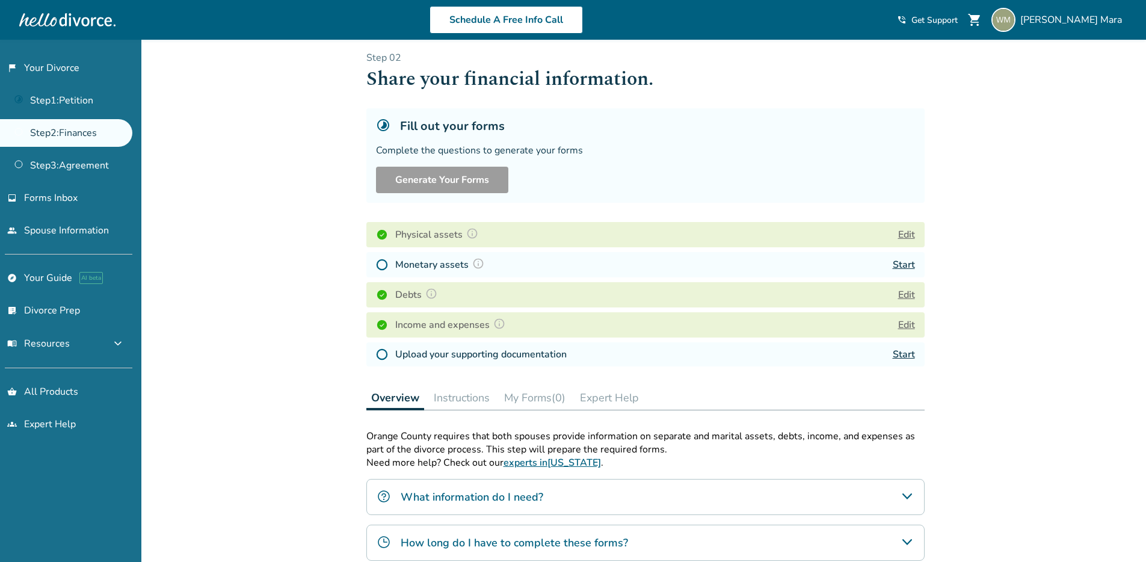
click at [395, 352] on h4 "Upload your supporting documentation" at bounding box center [481, 354] width 172 height 14
click at [904, 347] on div "Start" at bounding box center [904, 354] width 22 height 14
click at [904, 352] on link "Start" at bounding box center [904, 354] width 22 height 13
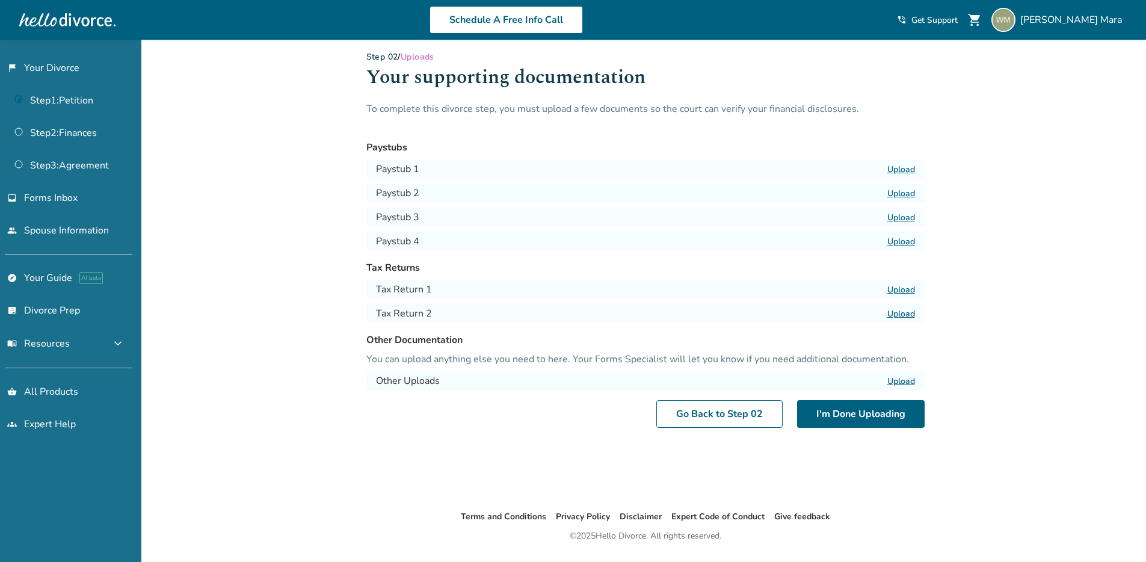
click at [395, 302] on div "Tax Returns Tax Return 1 Upload Tax Return 2 Upload" at bounding box center [645, 292] width 558 height 63
click at [402, 287] on h4 "Tax Return 1" at bounding box center [404, 289] width 56 height 14
click at [900, 290] on label "Upload" at bounding box center [902, 289] width 28 height 11
click at [0, 0] on input "Upload" at bounding box center [0, 0] width 0 height 0
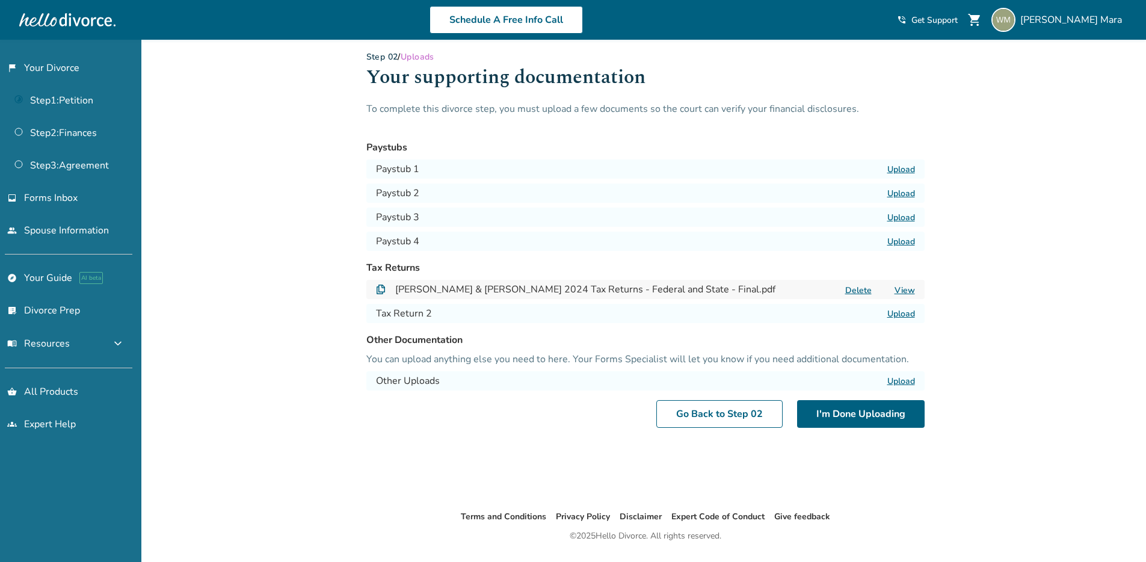
click at [897, 311] on label "Upload" at bounding box center [902, 313] width 28 height 11
click at [0, 0] on input "Upload" at bounding box center [0, 0] width 0 height 0
click at [898, 168] on label "Upload" at bounding box center [902, 169] width 28 height 11
click at [0, 0] on input "Upload" at bounding box center [0, 0] width 0 height 0
click at [912, 197] on label "Upload" at bounding box center [902, 193] width 28 height 11
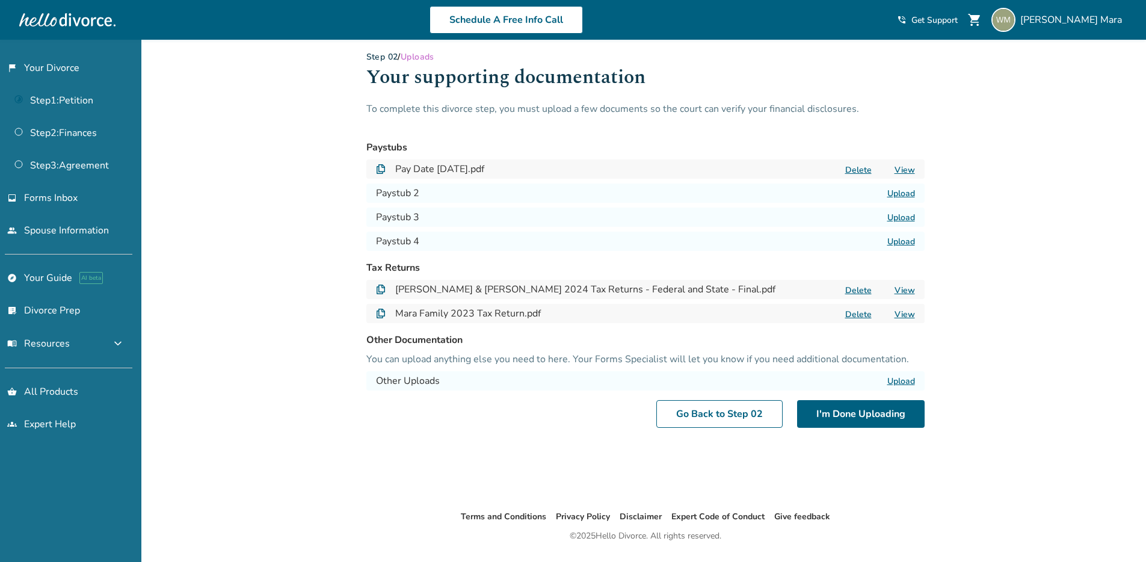
click at [0, 0] on input "Upload" at bounding box center [0, 0] width 0 height 0
click at [896, 223] on div "Paystub 3 Upload" at bounding box center [645, 217] width 558 height 19
click at [897, 220] on label "Upload" at bounding box center [902, 217] width 28 height 11
click at [0, 0] on input "Upload" at bounding box center [0, 0] width 0 height 0
click at [911, 244] on label "Upload" at bounding box center [902, 241] width 28 height 11
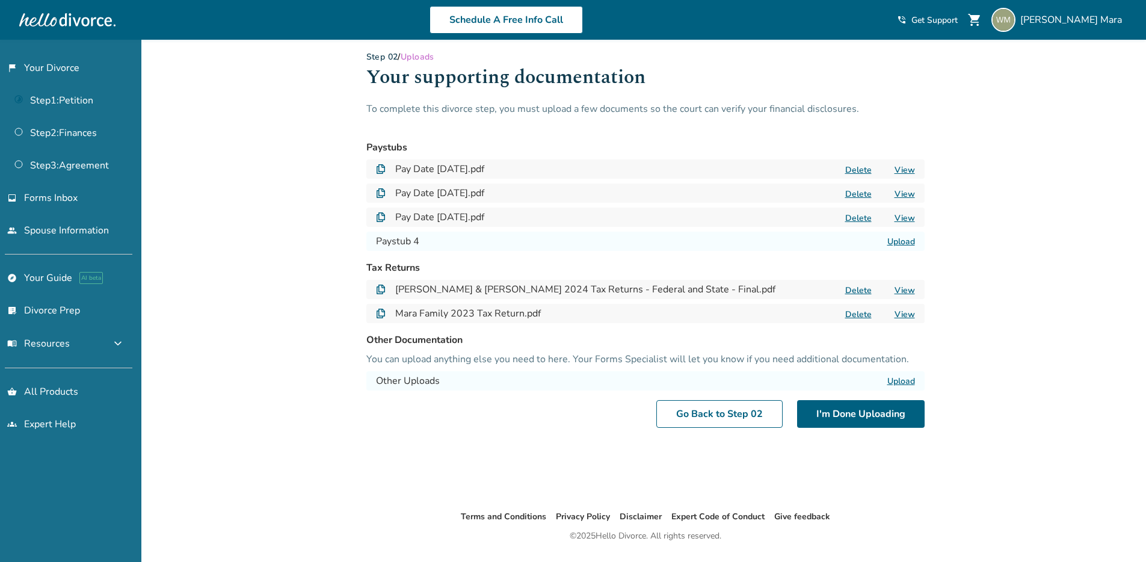
click at [0, 0] on input "Upload" at bounding box center [0, 0] width 0 height 0
click at [829, 415] on button "I'm Done Uploading" at bounding box center [861, 414] width 128 height 28
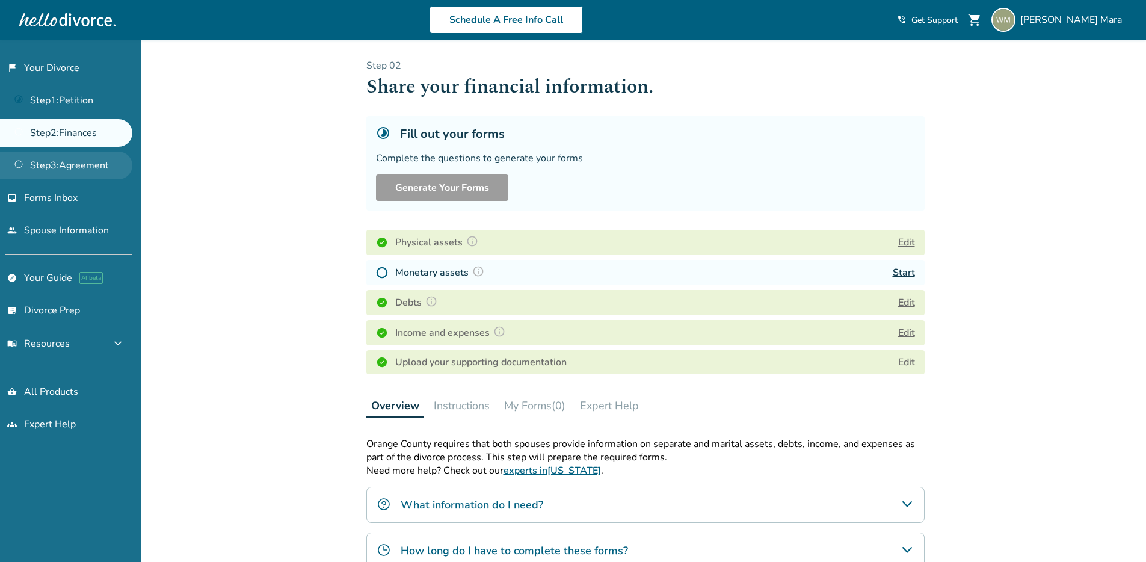
click at [63, 164] on link "Step 3 : Agreement" at bounding box center [66, 166] width 132 height 28
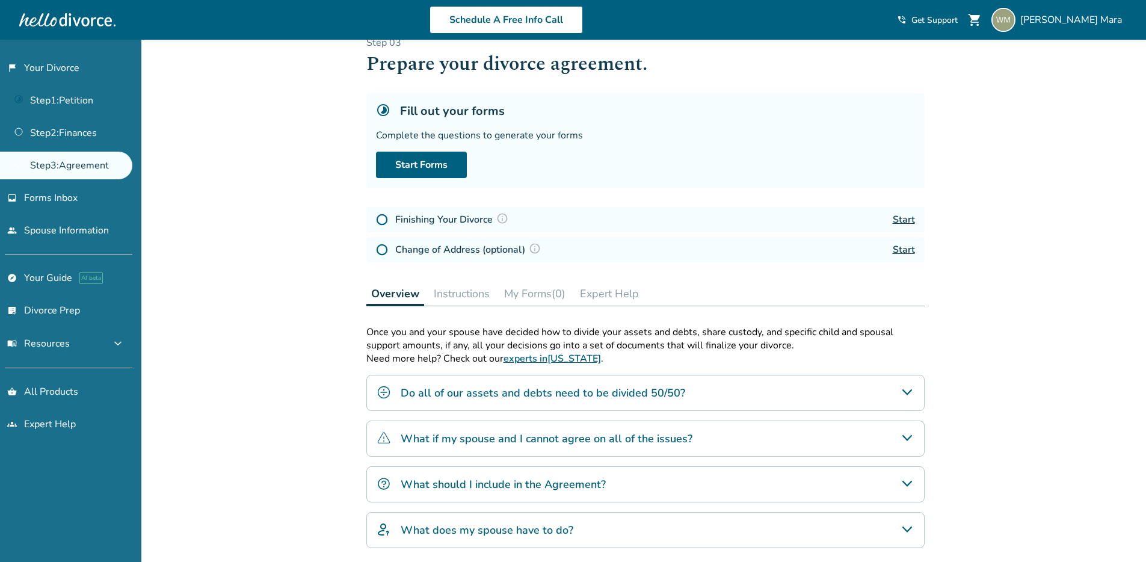
scroll to position [59, 0]
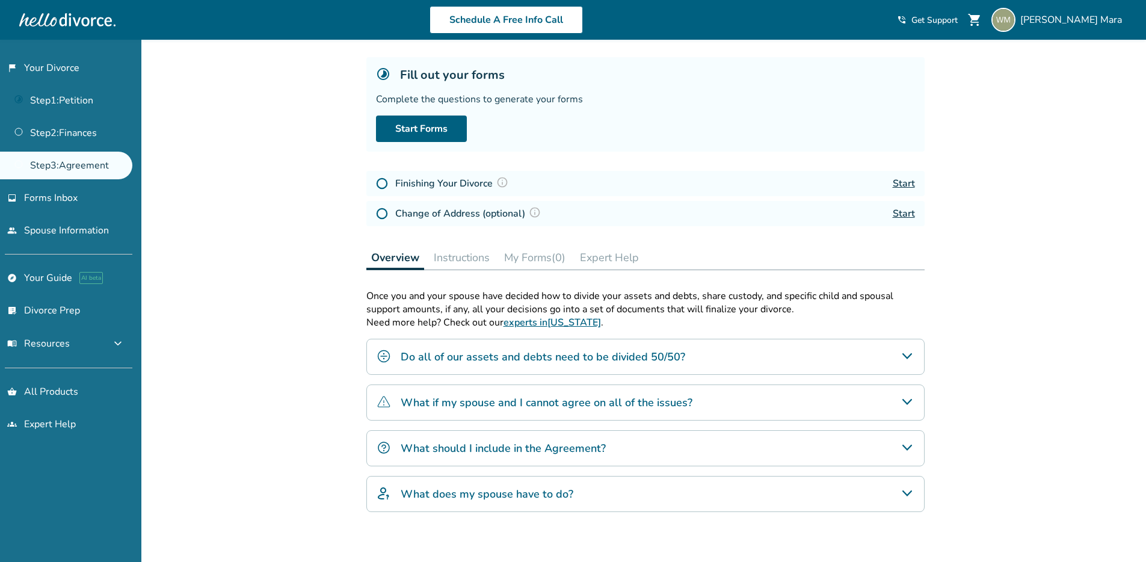
click at [447, 357] on h4 "Do all of our assets and debts need to be divided 50/50?" at bounding box center [543, 357] width 285 height 16
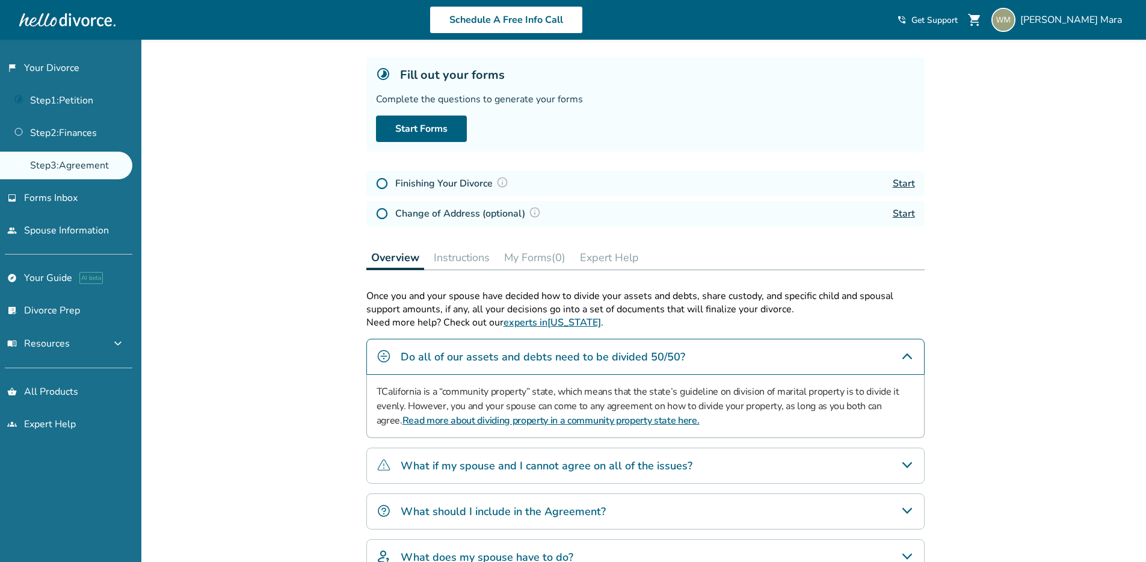
click at [284, 323] on div "Added to cart Step 0 3 Prepare your divorce agreement. Fill out your forms Comp…" at bounding box center [573, 335] width 1146 height 708
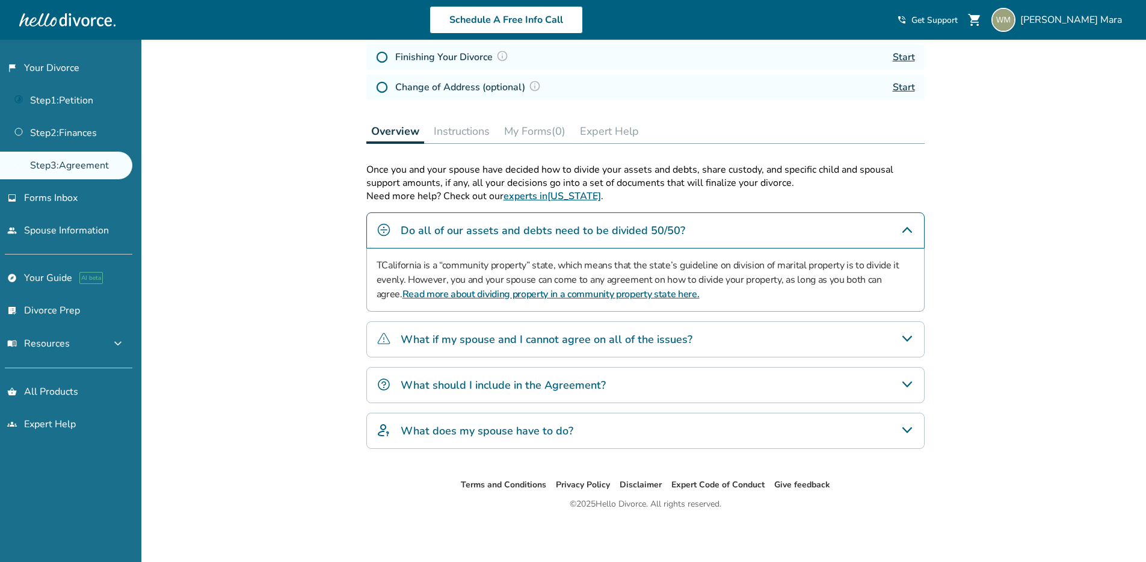
scroll to position [0, 0]
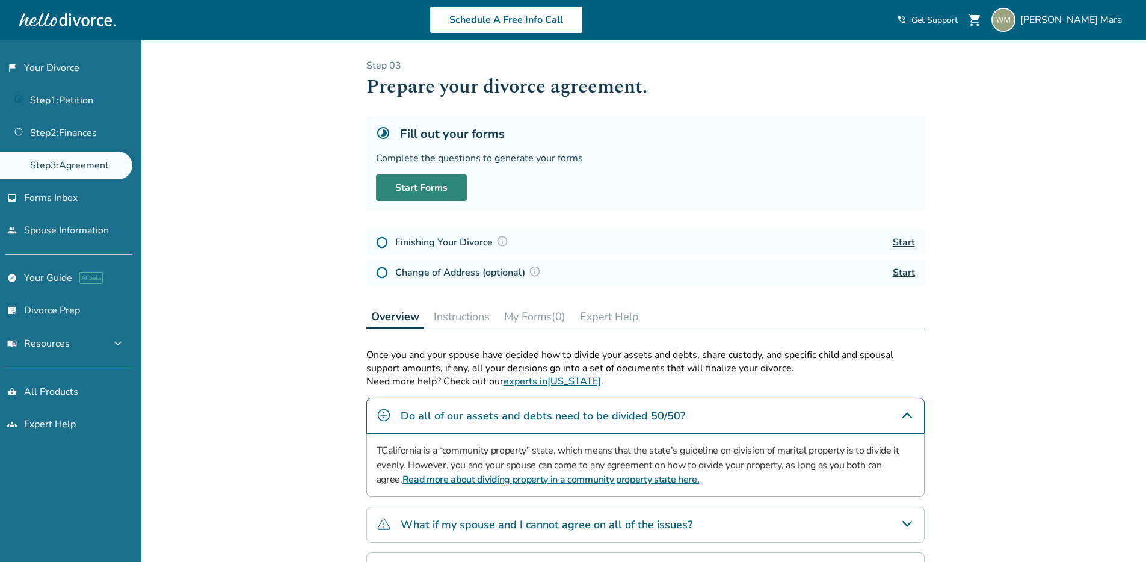
click at [400, 191] on link "Start Forms" at bounding box center [421, 188] width 91 height 26
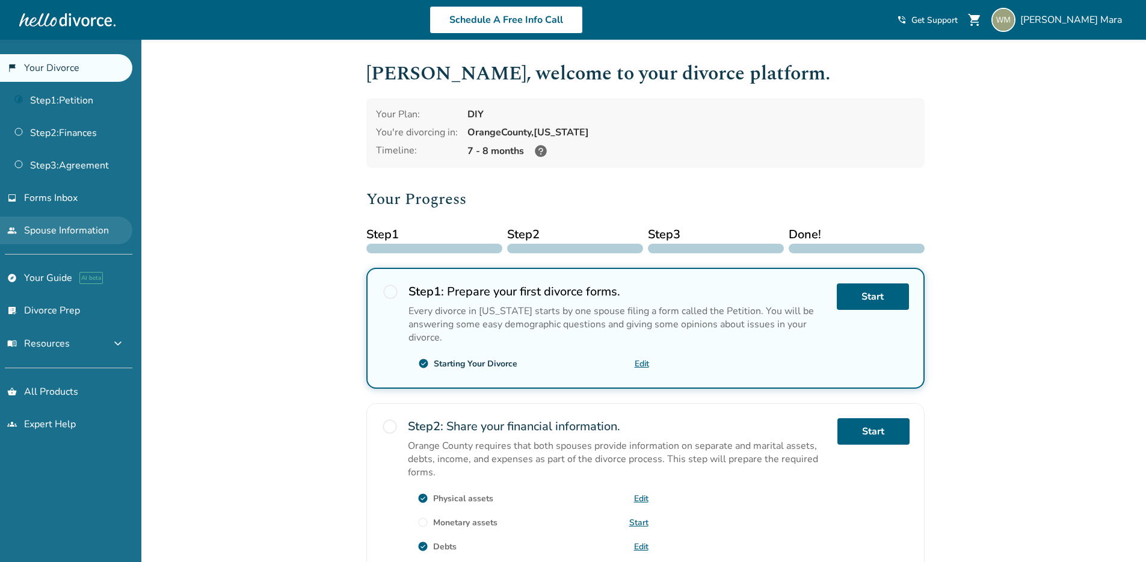
click at [31, 228] on link "people Spouse Information" at bounding box center [66, 231] width 132 height 28
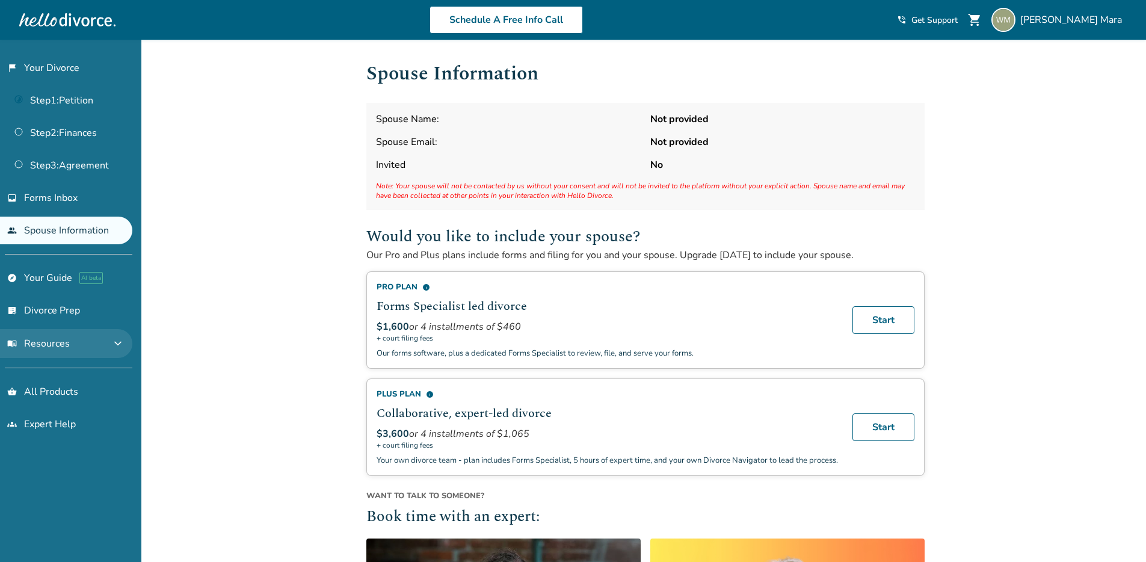
click at [80, 347] on button "menu_book Resources expand_more" at bounding box center [66, 343] width 132 height 29
click at [88, 343] on button "menu_book Resources expand_less" at bounding box center [66, 343] width 132 height 29
click at [258, 213] on div "Added to cart Spouse Information Spouse Name: Not provided Spouse Email: Not pr…" at bounding box center [573, 478] width 1146 height 877
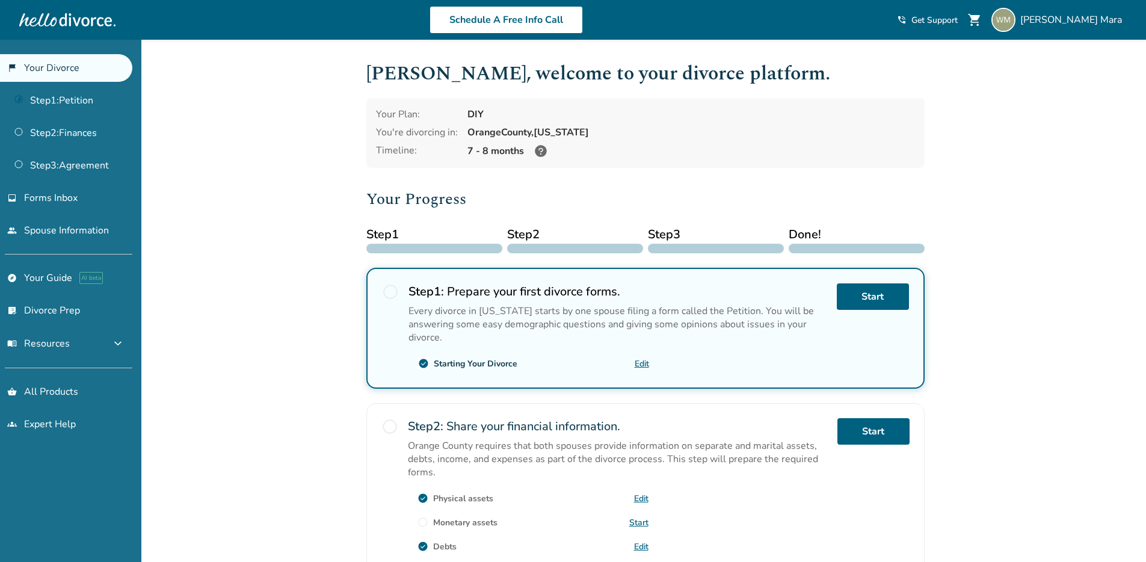
click at [49, 68] on link "flag_2 Your Divorce" at bounding box center [66, 68] width 132 height 28
click at [540, 149] on icon at bounding box center [541, 151] width 12 height 12
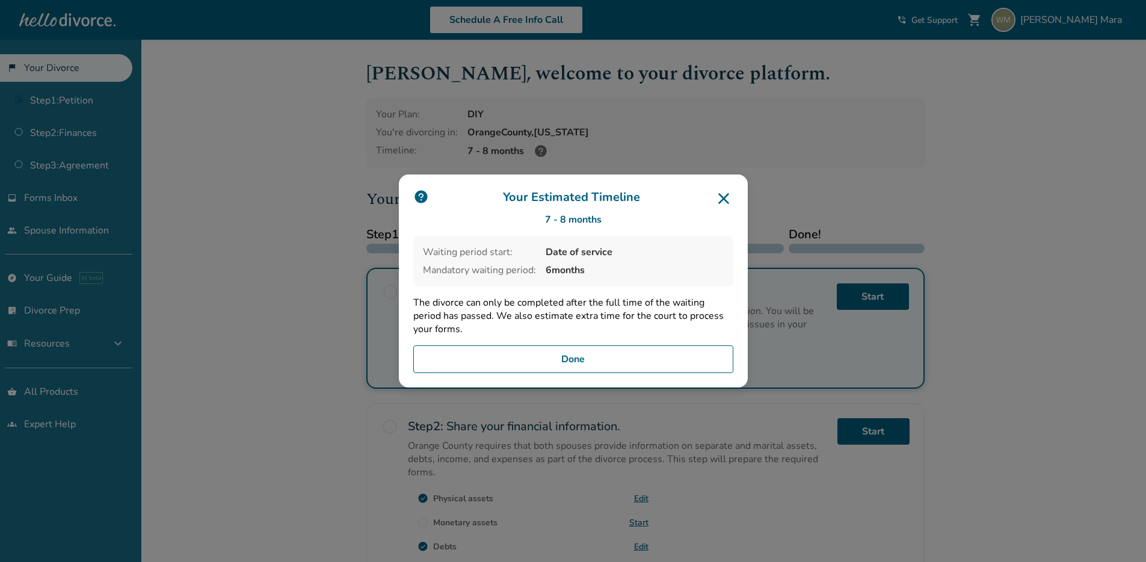
click at [313, 157] on div "Your Estimated Timeline 7 - 8 months Waiting period start: Date of service Mand…" at bounding box center [573, 281] width 1146 height 562
